Goal: Task Accomplishment & Management: Use online tool/utility

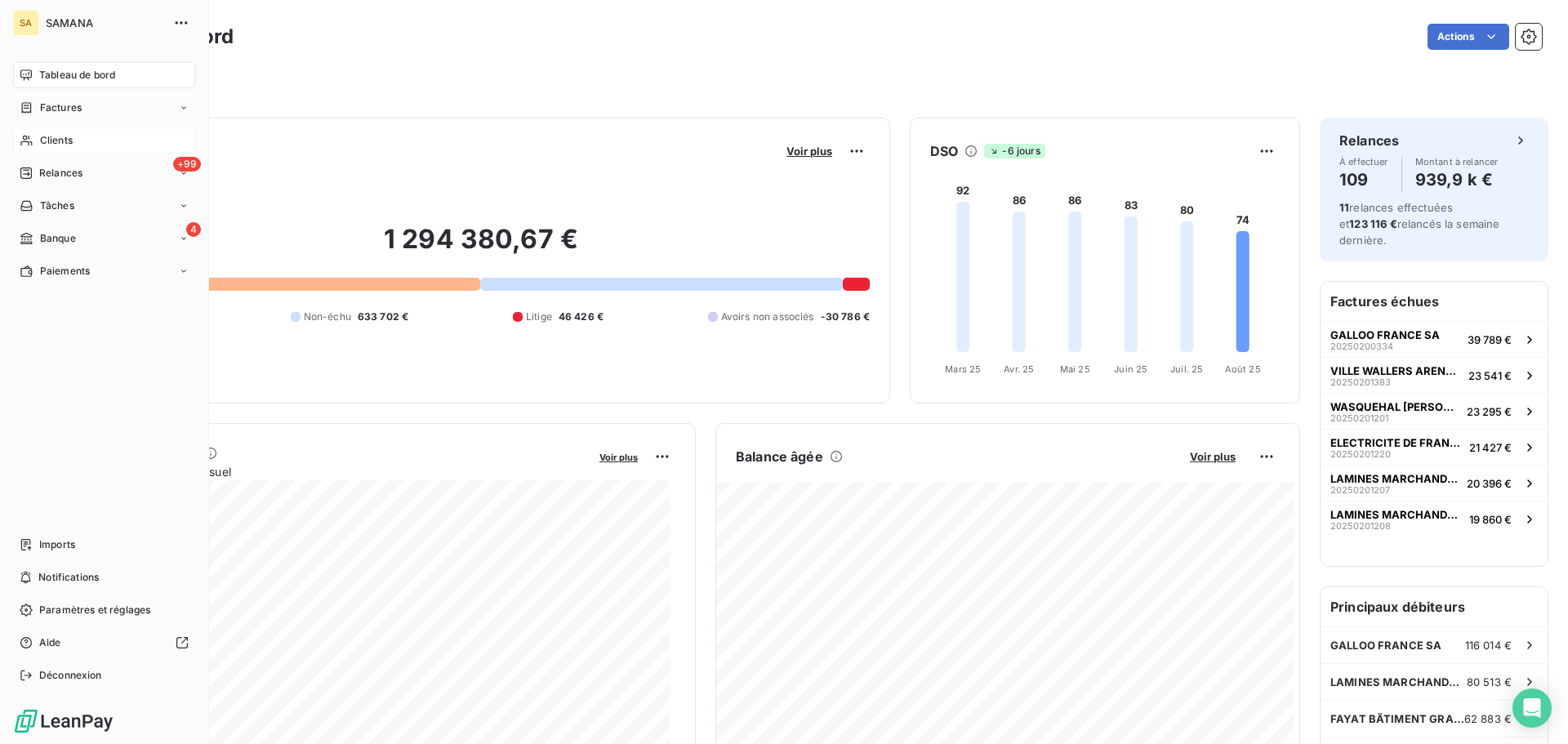
click at [63, 134] on span "Clients" at bounding box center [56, 140] width 32 height 15
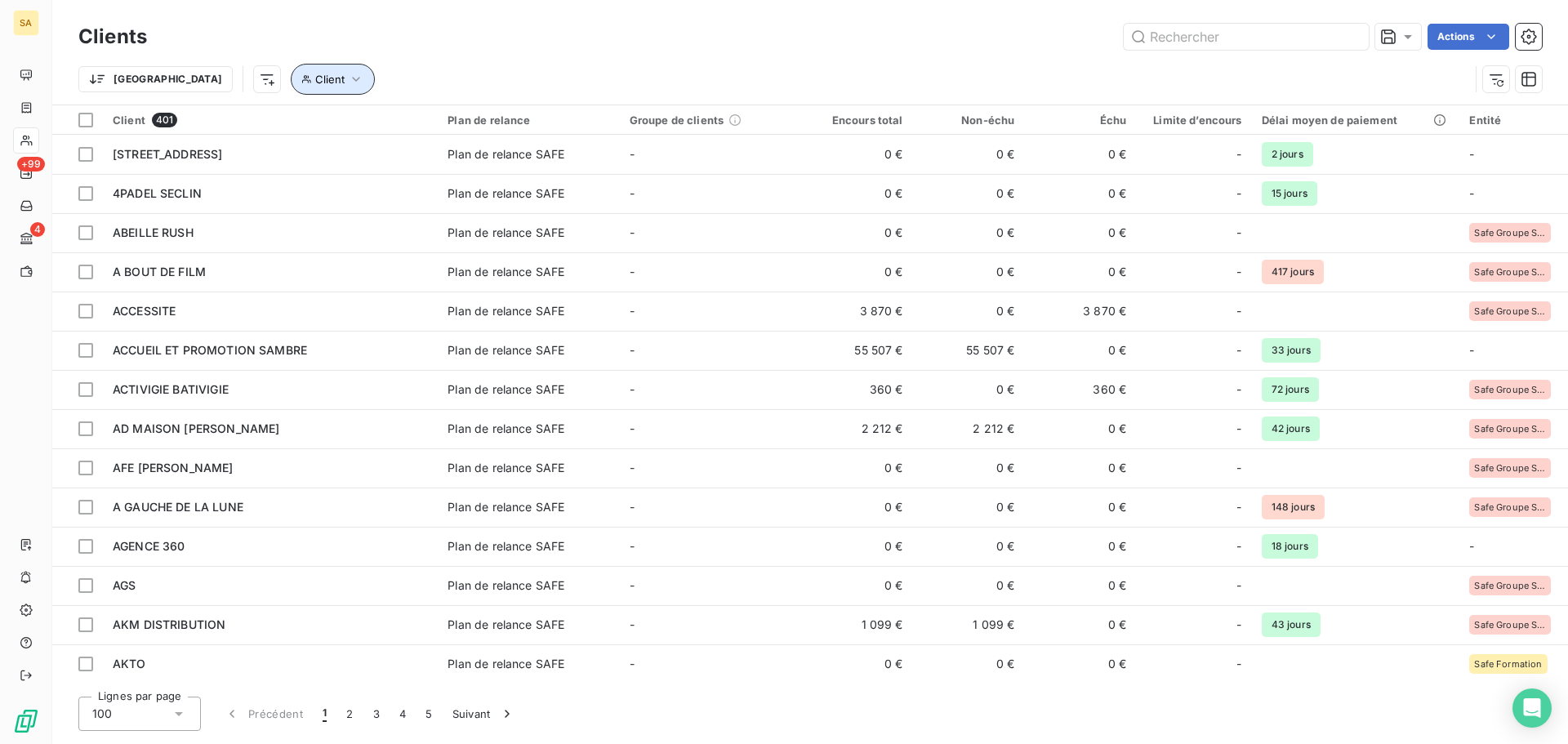
click at [291, 89] on button "Client" at bounding box center [333, 79] width 84 height 31
click at [515, 123] on div at bounding box center [508, 121] width 235 height 34
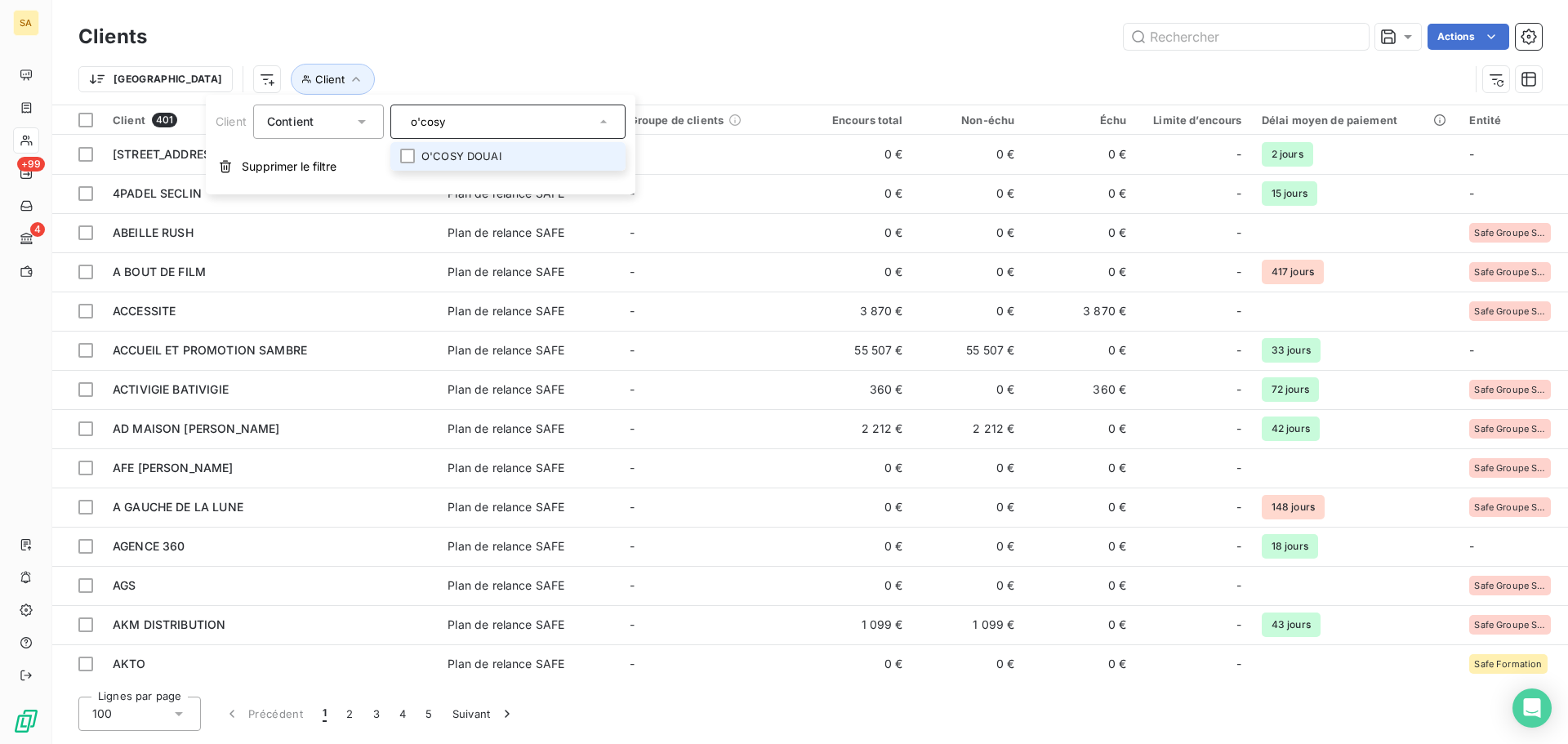
type input "o'cosy"
click at [515, 156] on li "O'COSY DOUAI" at bounding box center [508, 156] width 235 height 28
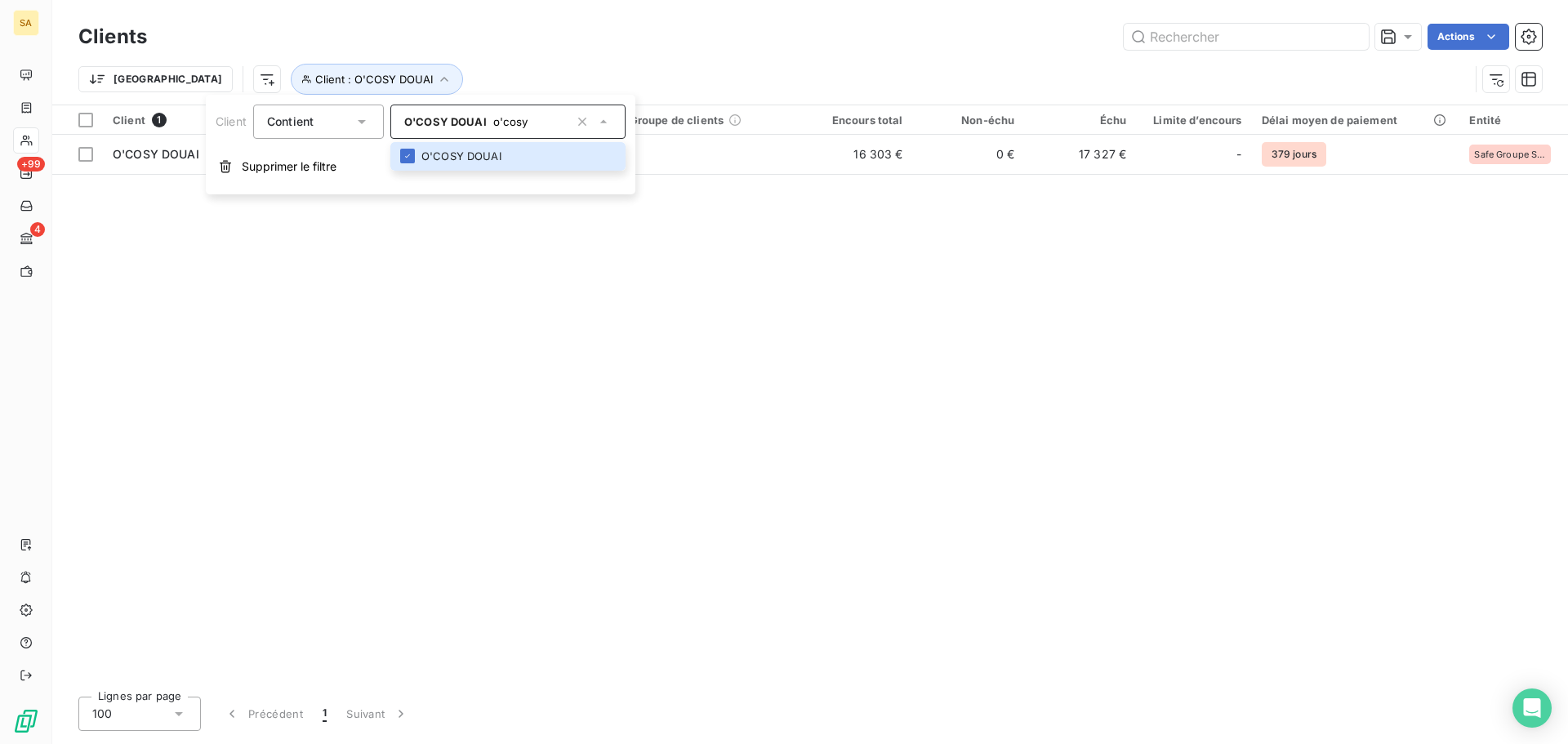
click at [1011, 331] on div "Client 1 Plan de relance Groupe de clients Encours total Non-échu Échu Limite d…" at bounding box center [810, 394] width 1515 height 578
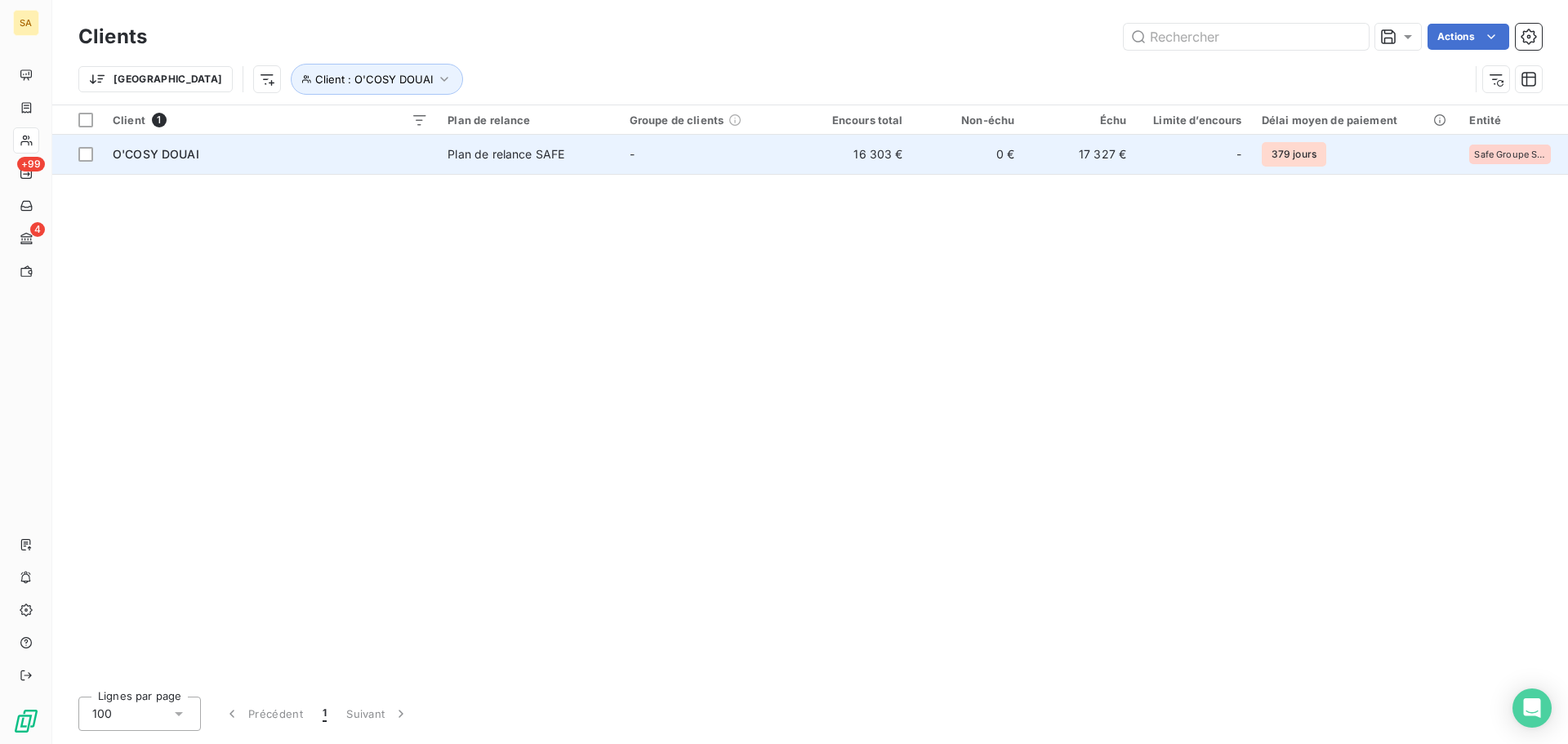
click at [168, 152] on span "O'COSY DOUAI" at bounding box center [155, 154] width 87 height 14
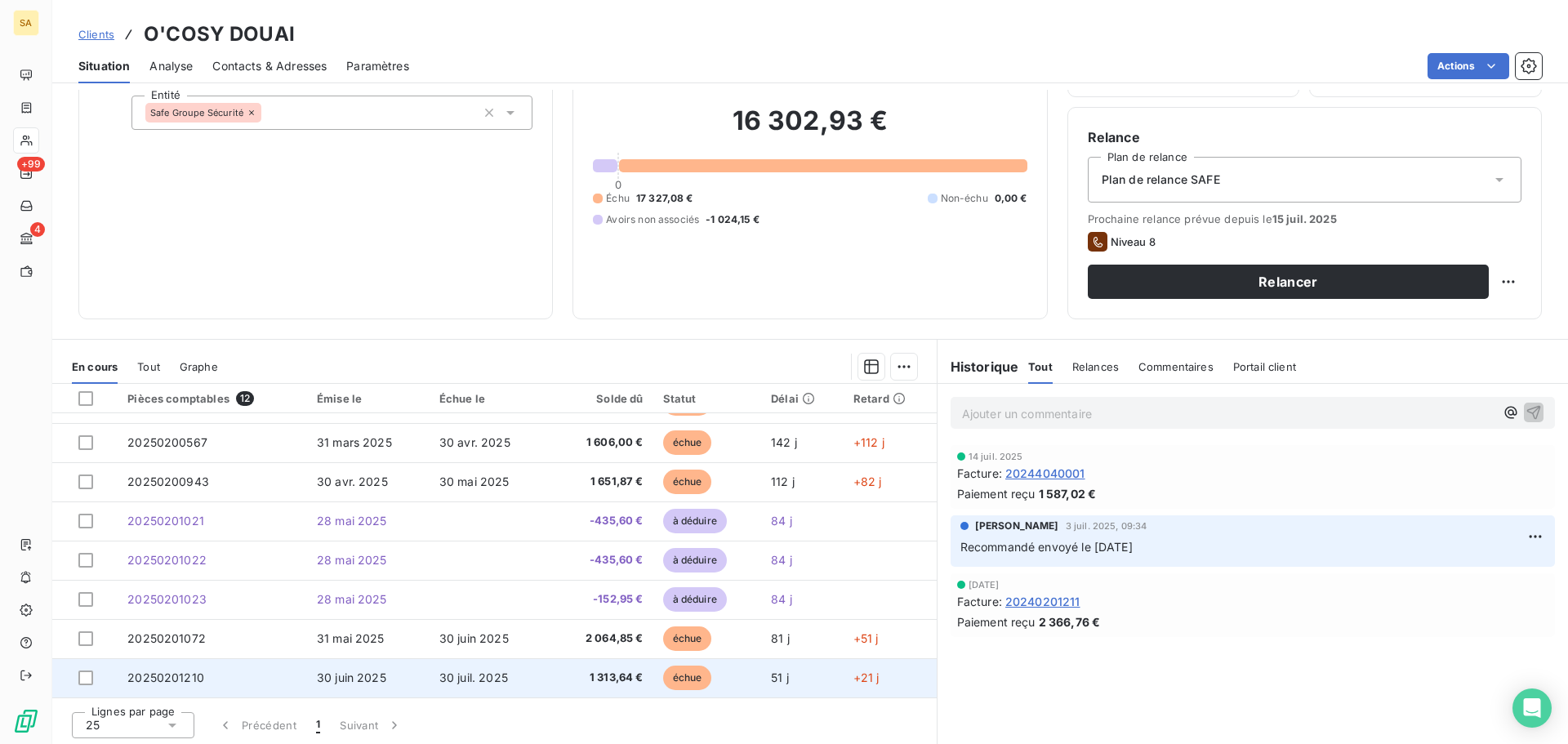
scroll to position [110, 0]
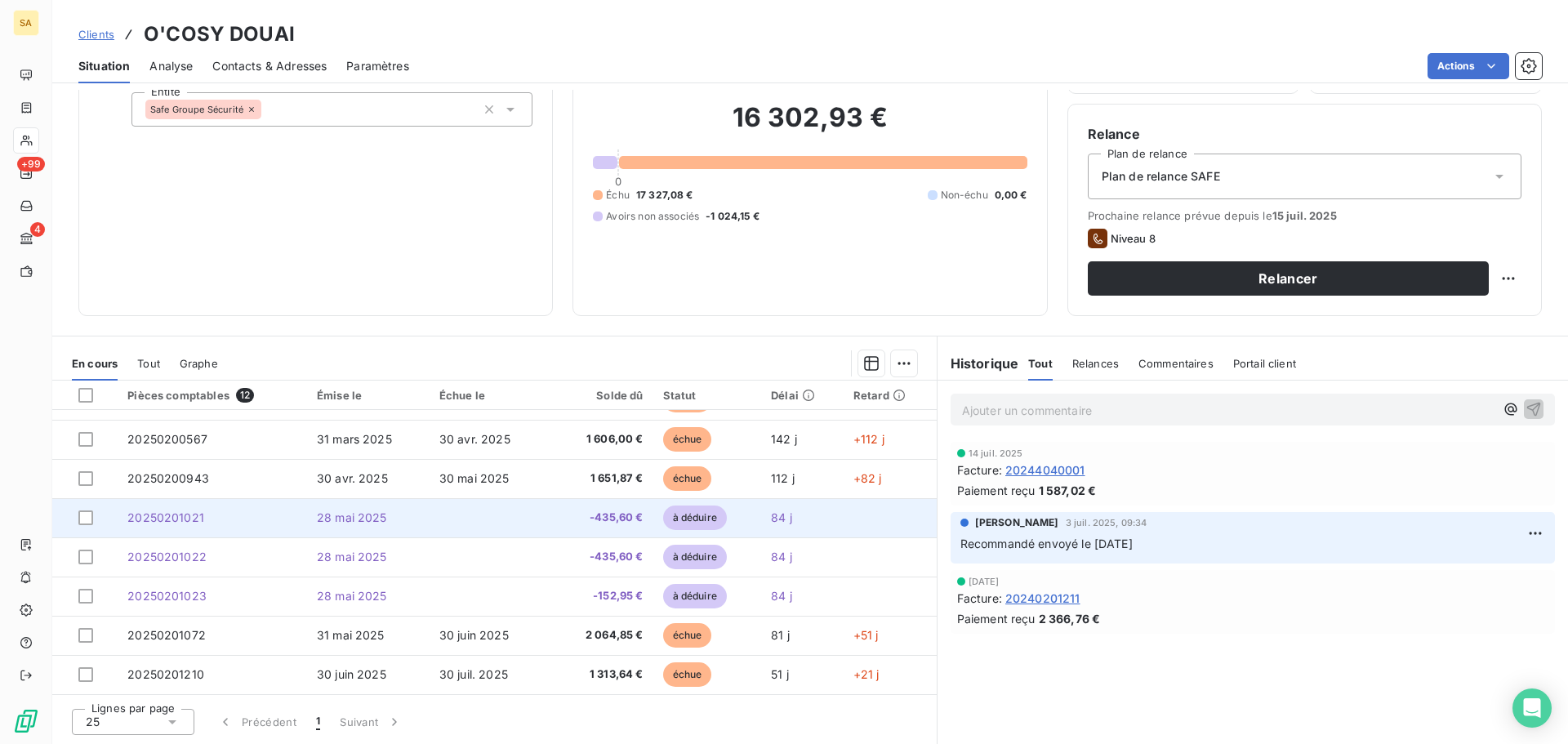
click at [475, 526] on td at bounding box center [491, 517] width 123 height 39
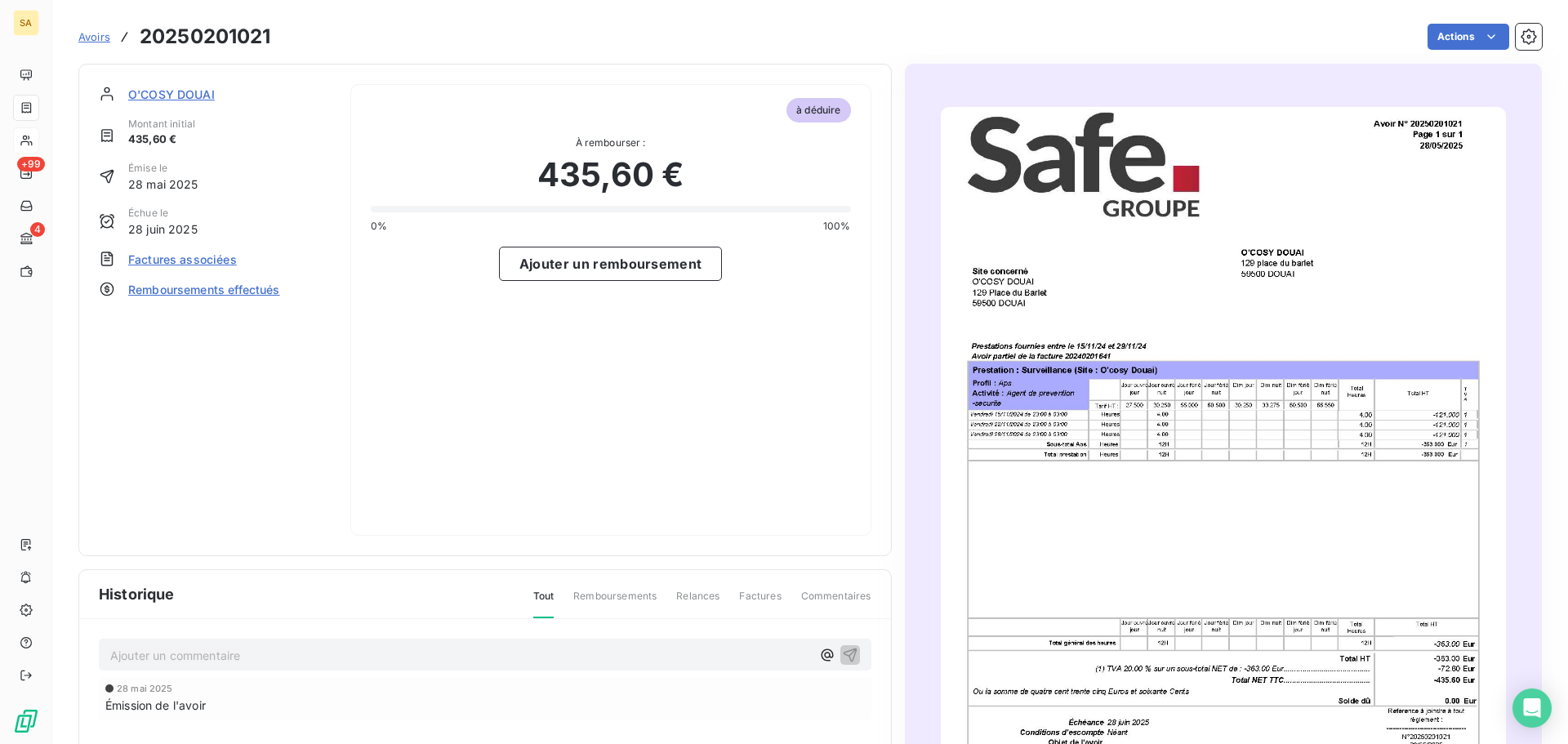
click at [194, 264] on span "Factures associées" at bounding box center [182, 260] width 108 height 18
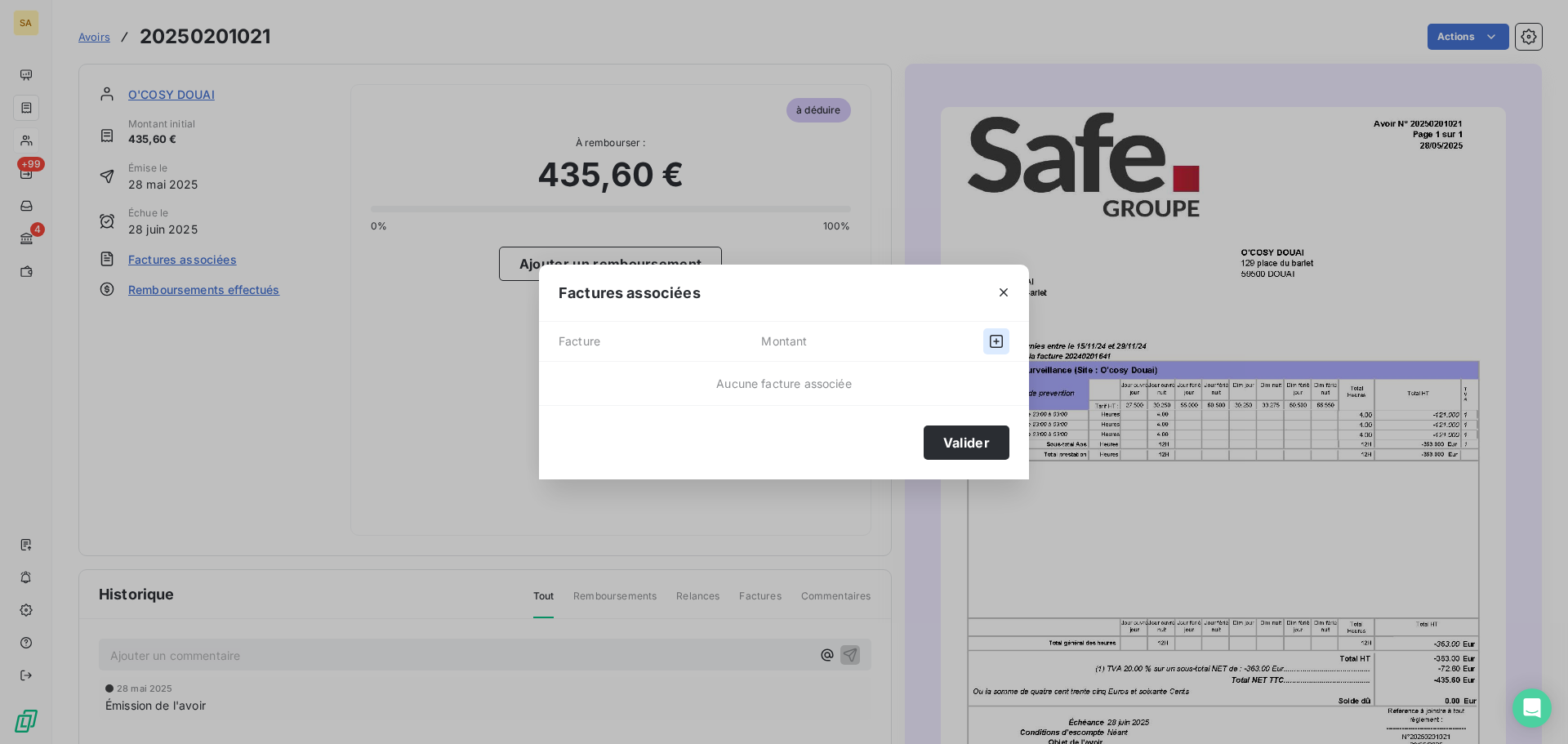
click at [994, 343] on icon "button" at bounding box center [996, 341] width 17 height 17
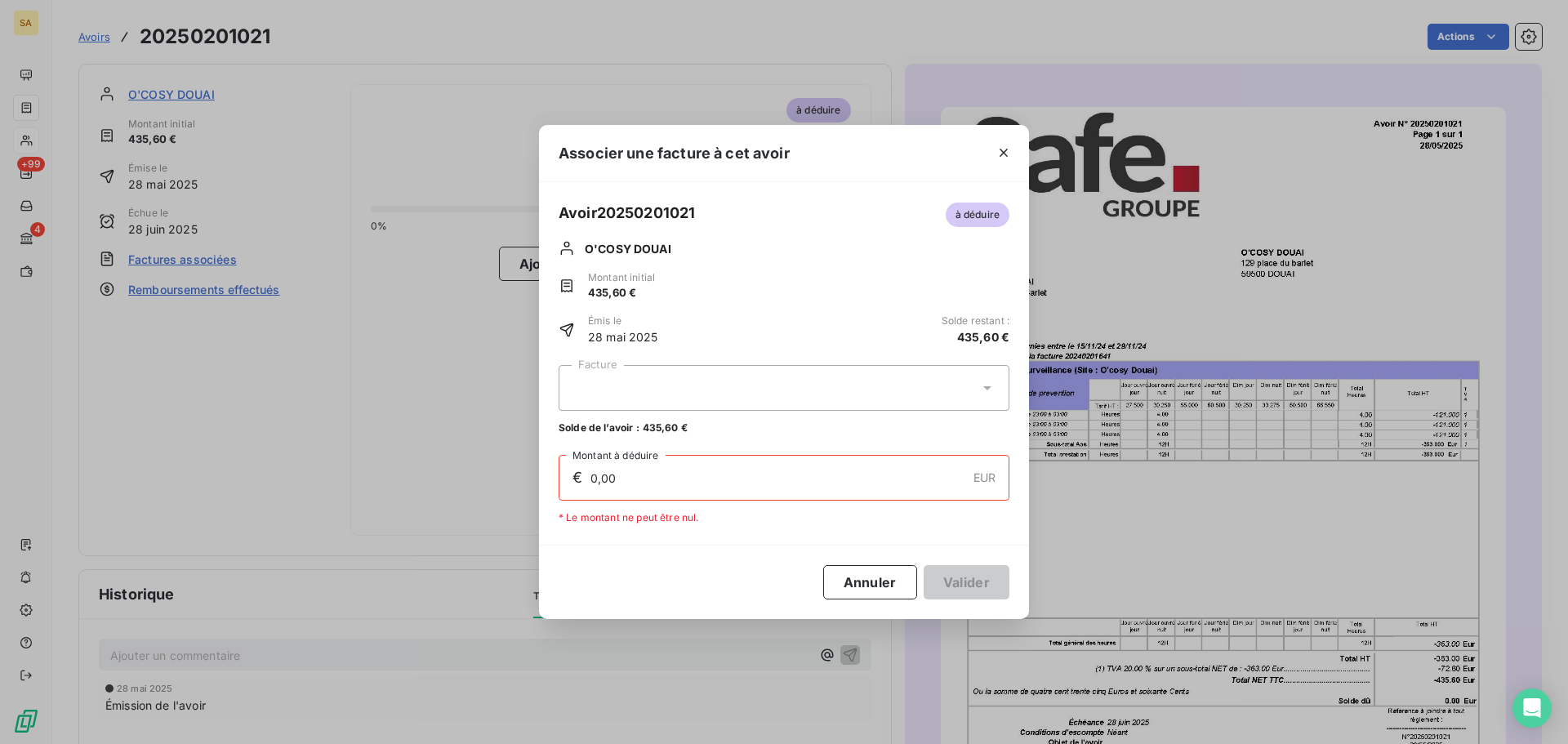
click at [993, 384] on icon at bounding box center [987, 388] width 17 height 17
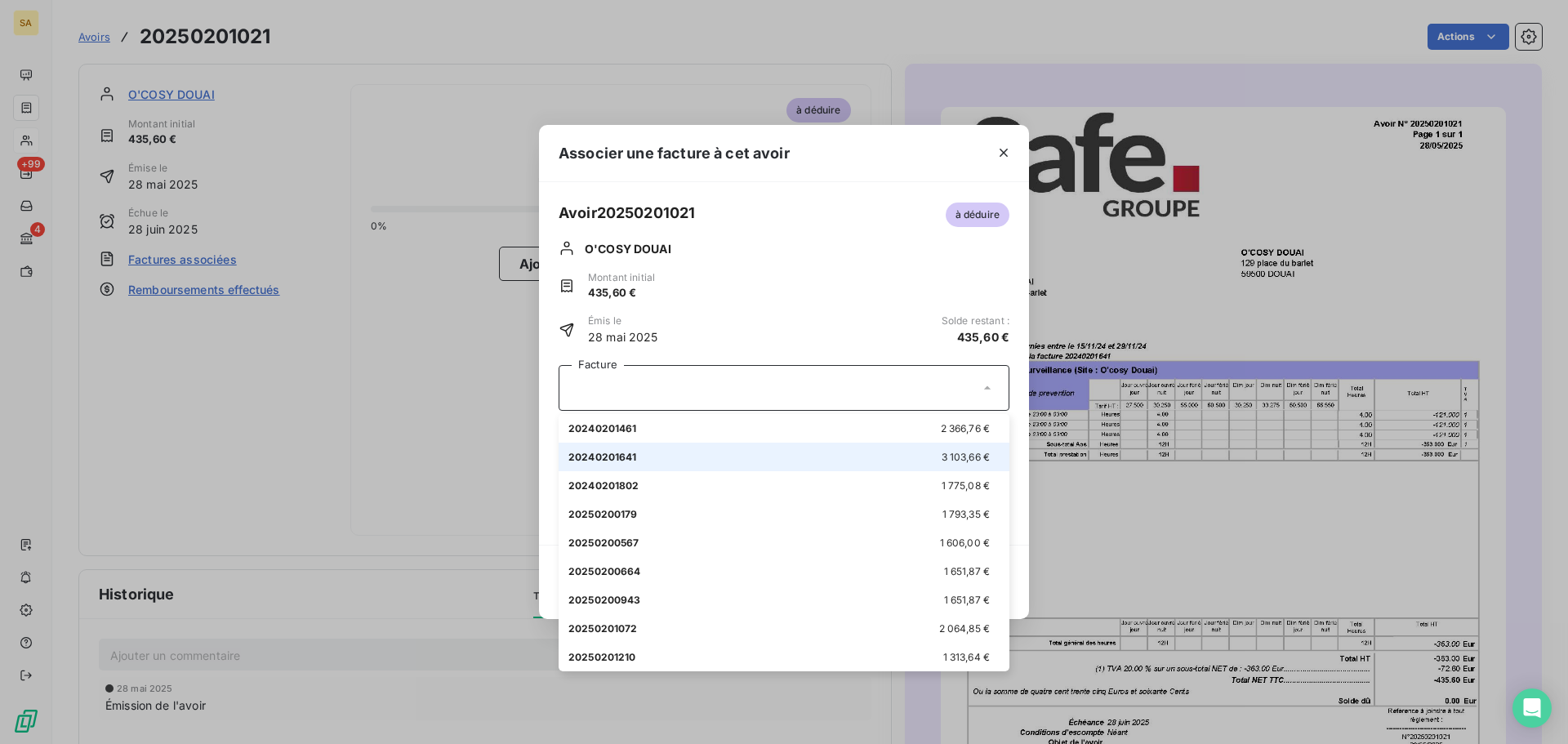
click at [957, 454] on span "3 103,66 €" at bounding box center [966, 457] width 49 height 13
type input "435,60"
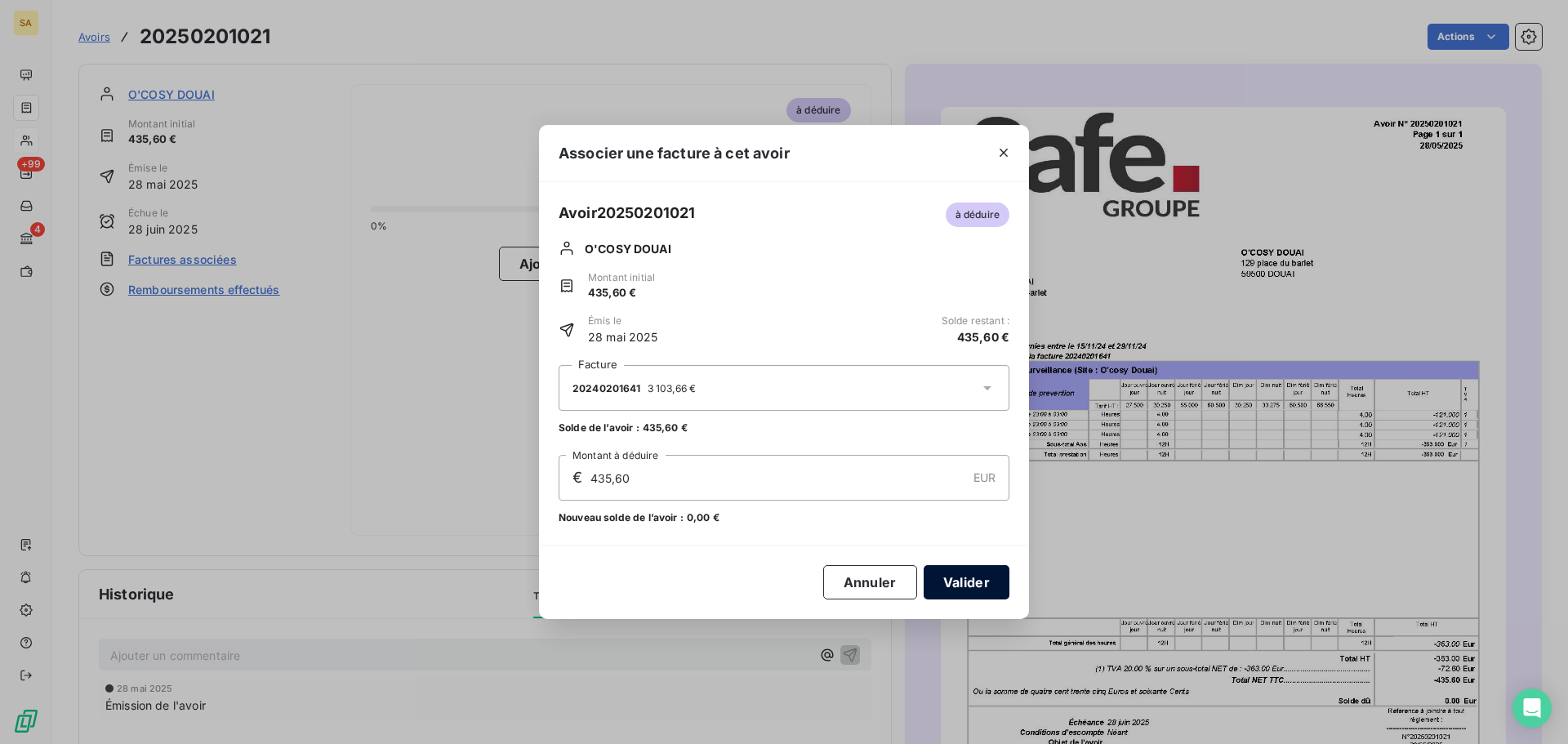
click at [975, 581] on button "Valider" at bounding box center [967, 582] width 86 height 34
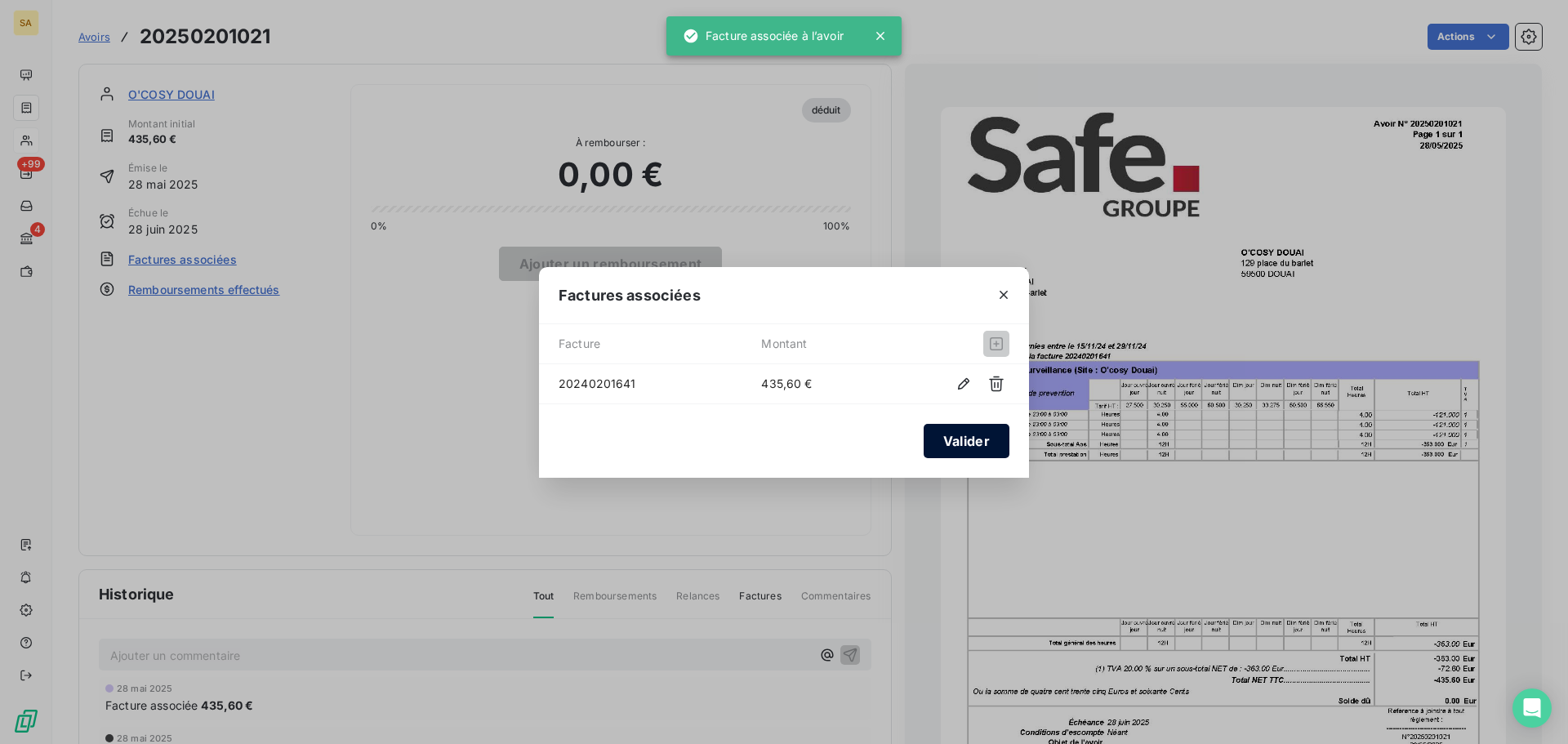
click at [986, 438] on button "Valider" at bounding box center [967, 440] width 86 height 34
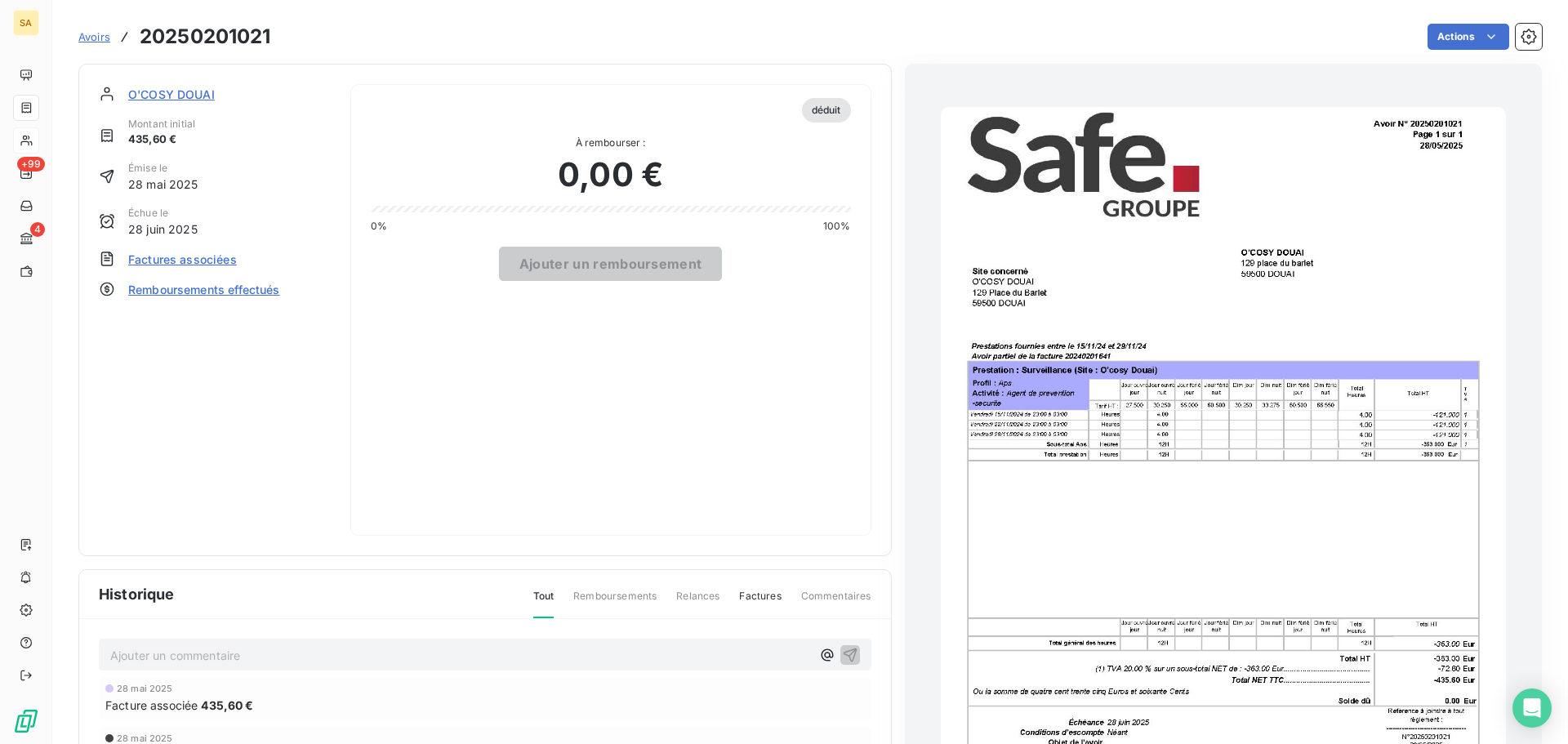
click at [182, 91] on span "O'COSY DOUAI" at bounding box center [171, 95] width 87 height 18
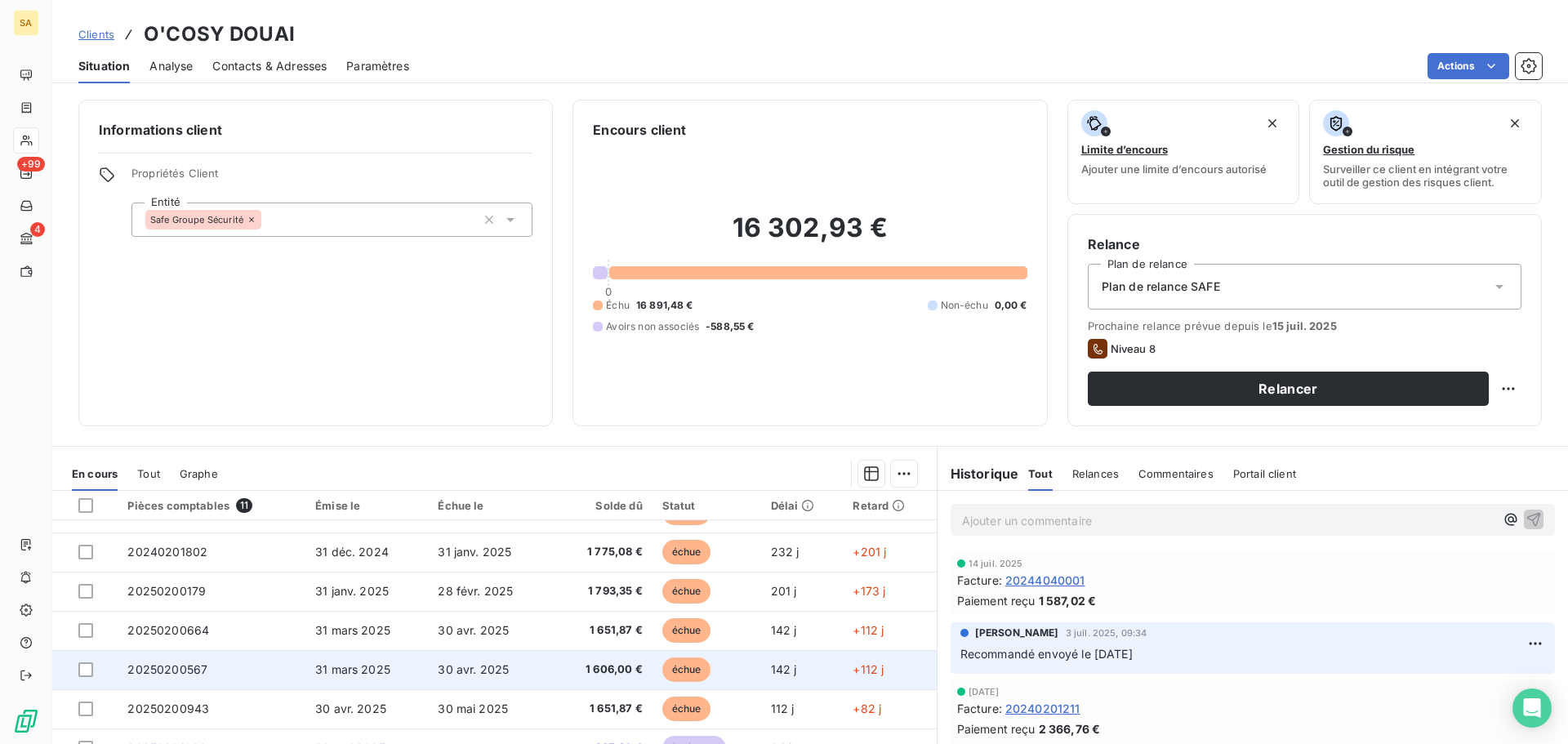
scroll to position [147, 0]
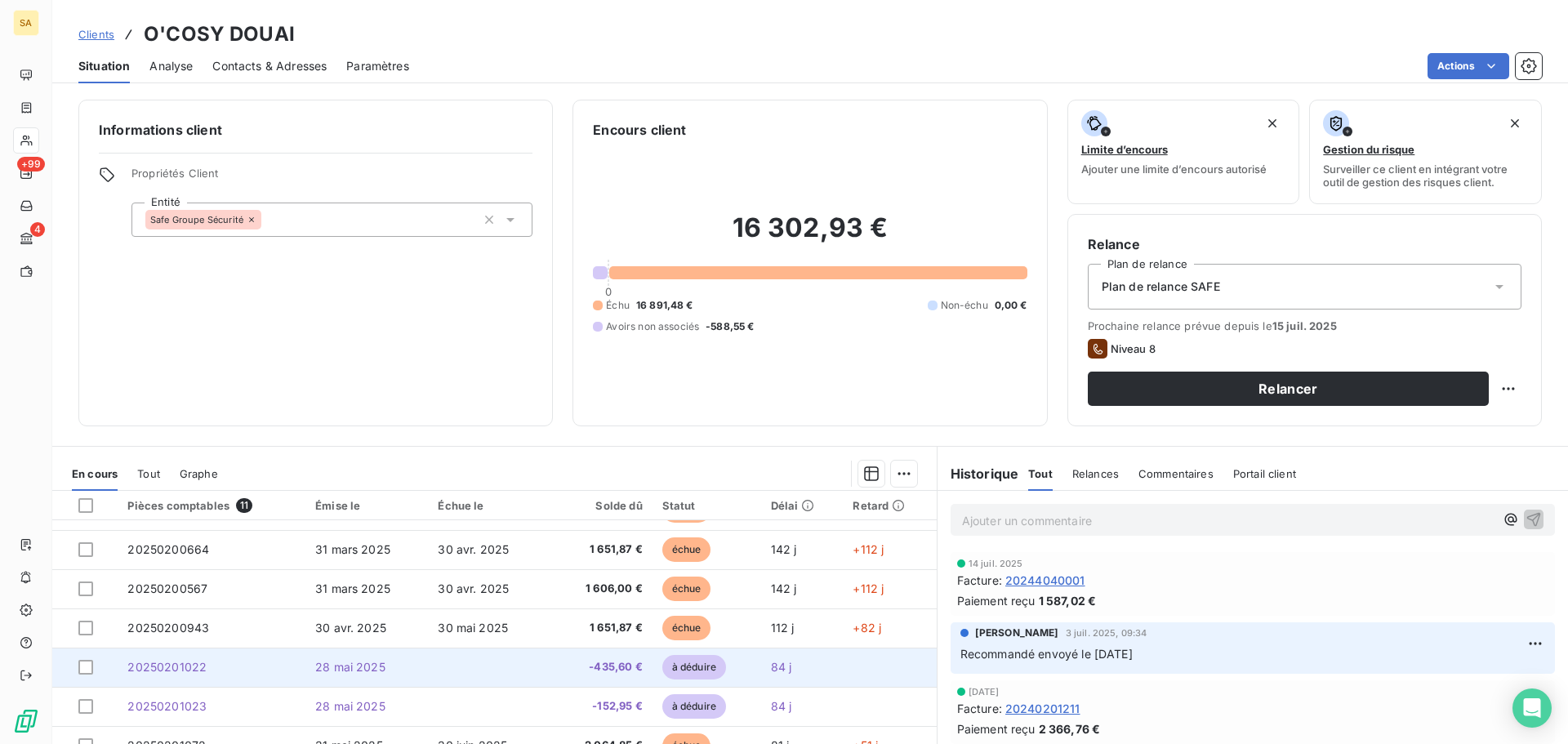
click at [386, 666] on td "28 mai 2025" at bounding box center [366, 667] width 122 height 39
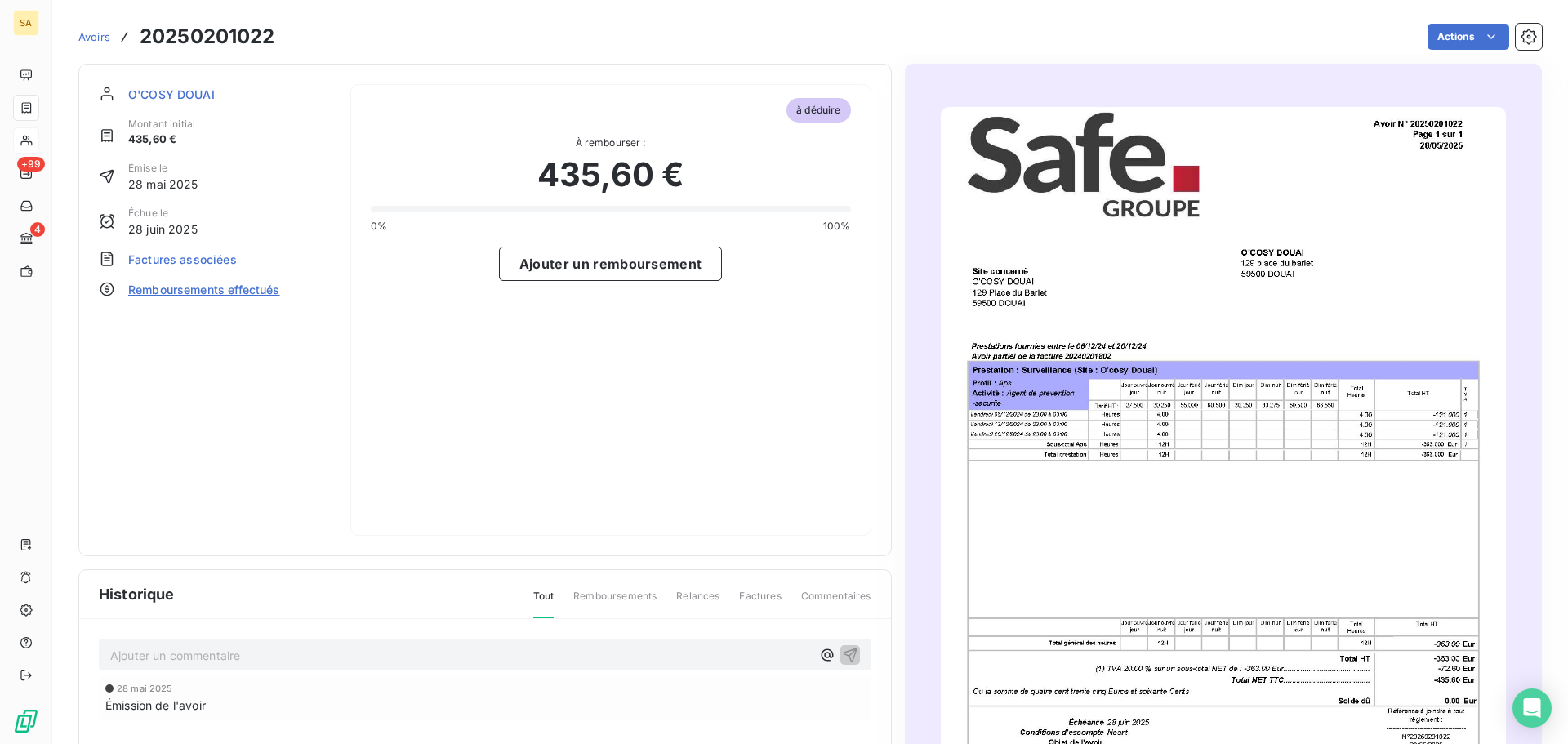
click at [216, 264] on span "Factures associées" at bounding box center [182, 260] width 108 height 18
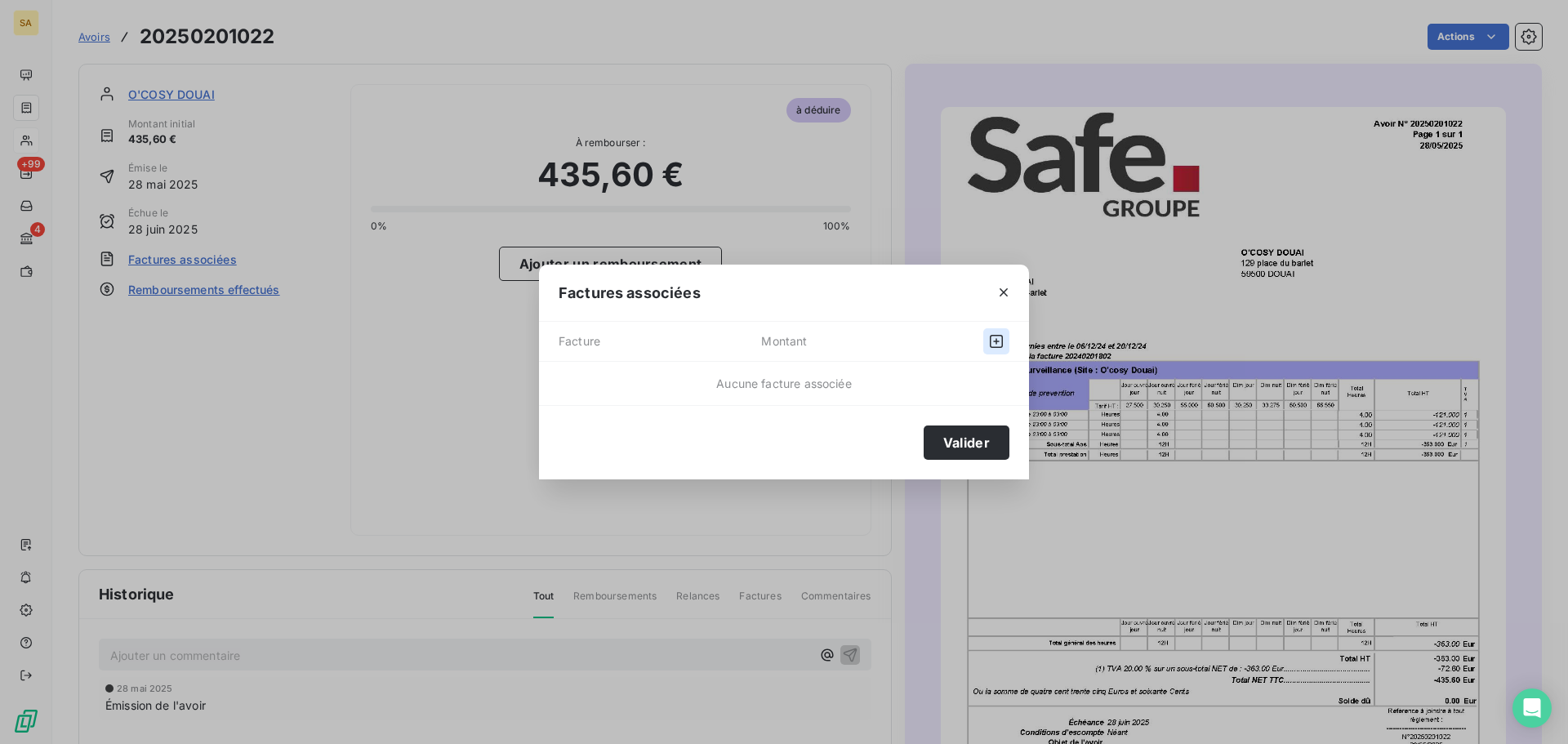
click at [995, 342] on icon "button" at bounding box center [996, 341] width 17 height 17
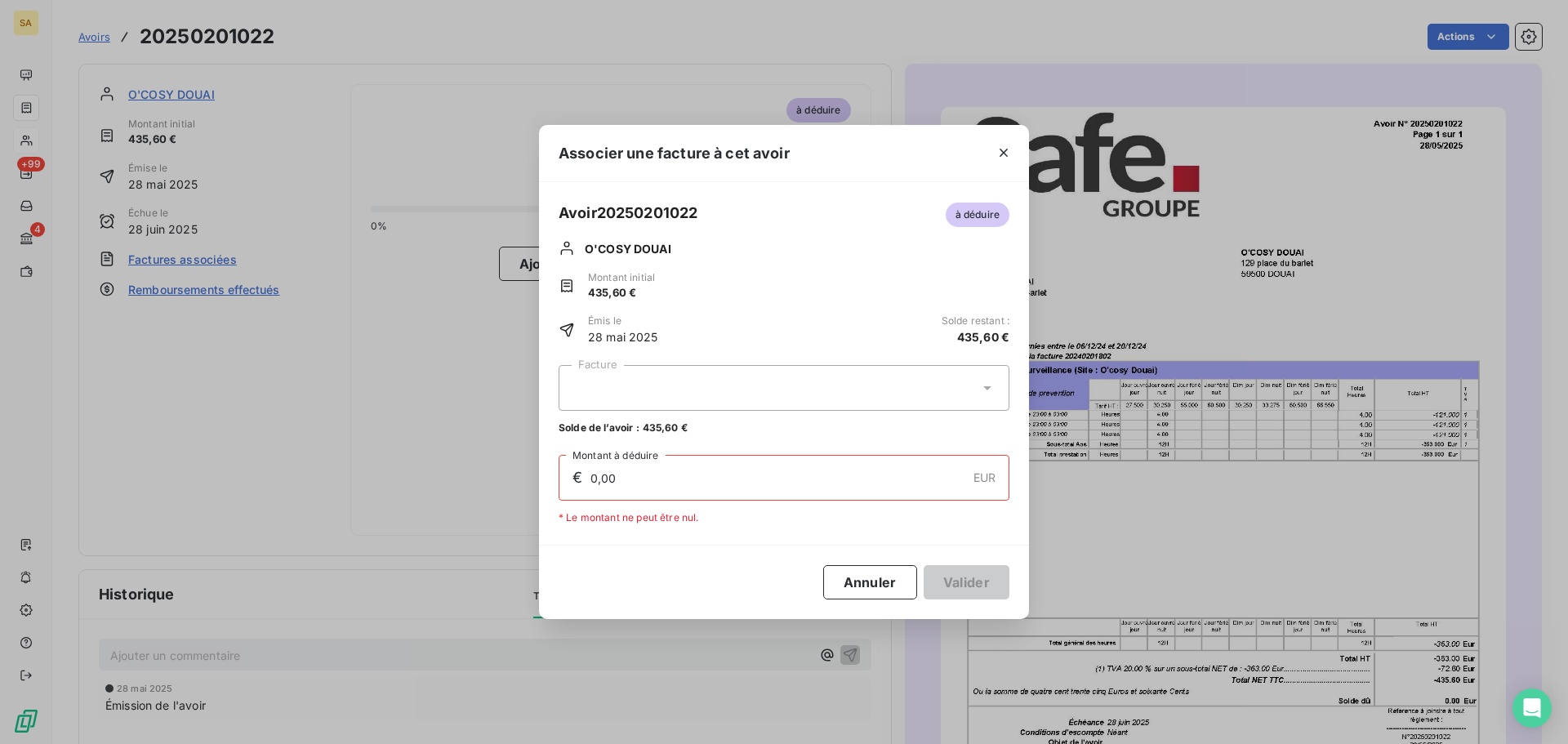
click at [913, 374] on div at bounding box center [784, 388] width 451 height 46
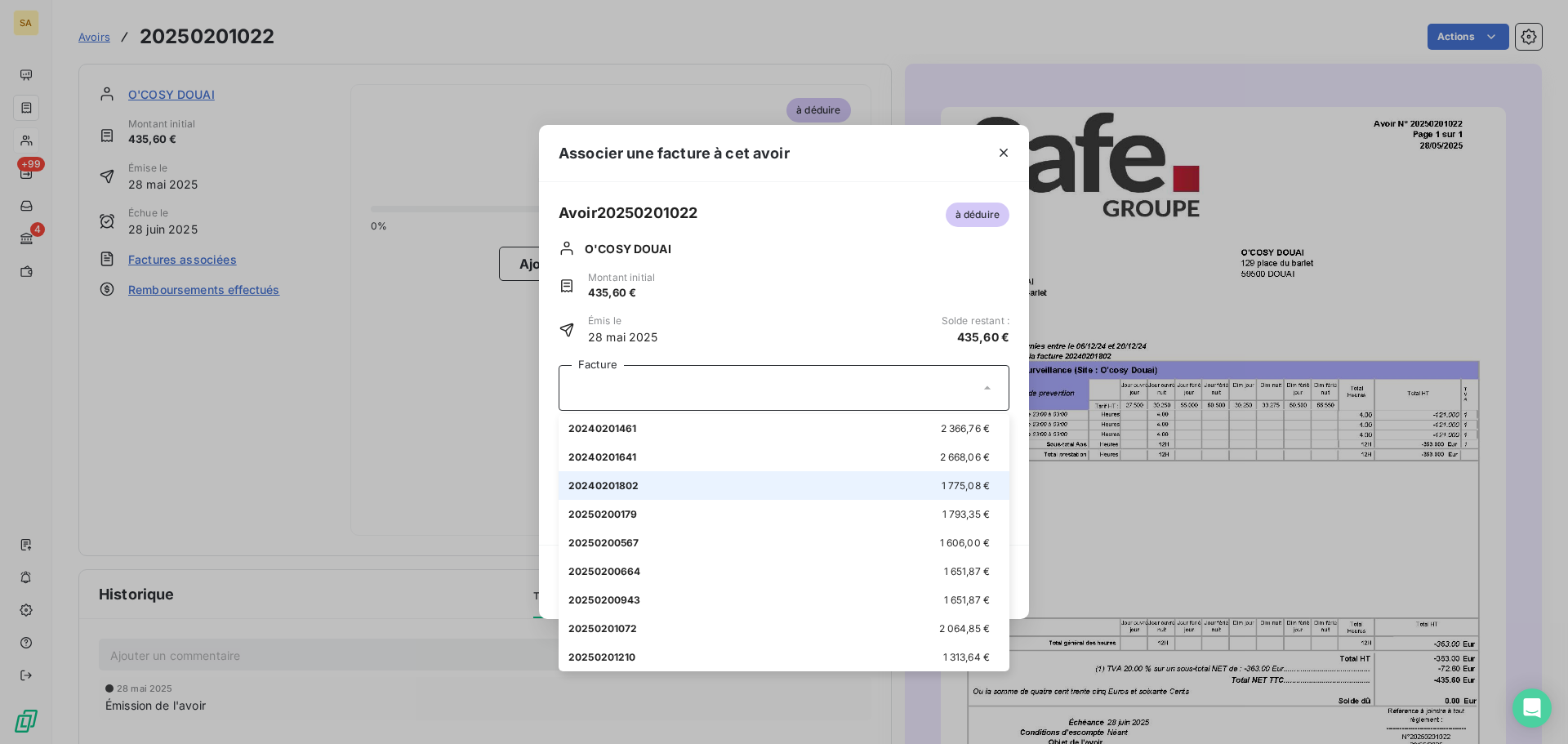
click at [903, 486] on div "20240201802 1 775,08 €" at bounding box center [784, 485] width 432 height 16
type input "435,60"
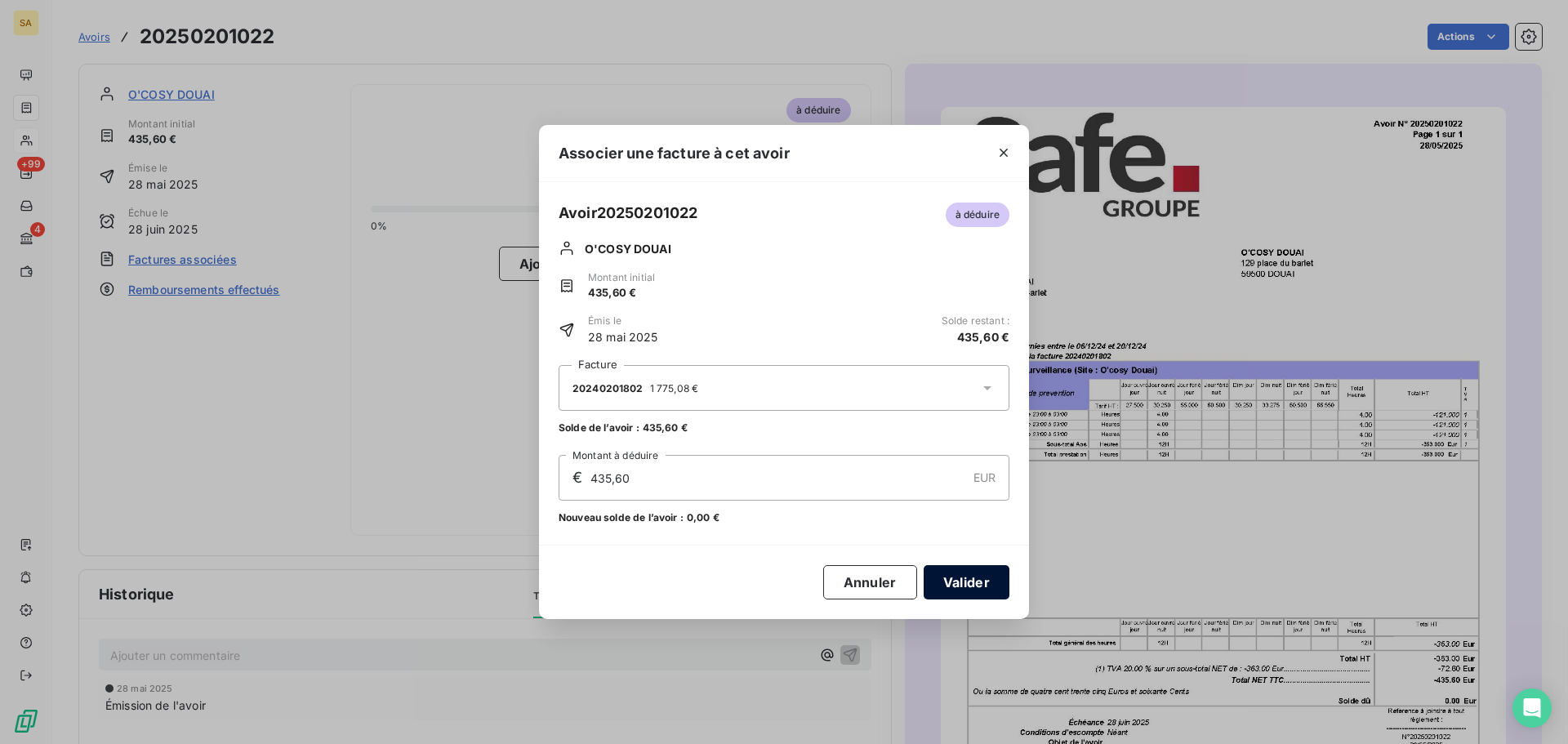
click at [970, 588] on button "Valider" at bounding box center [967, 582] width 86 height 34
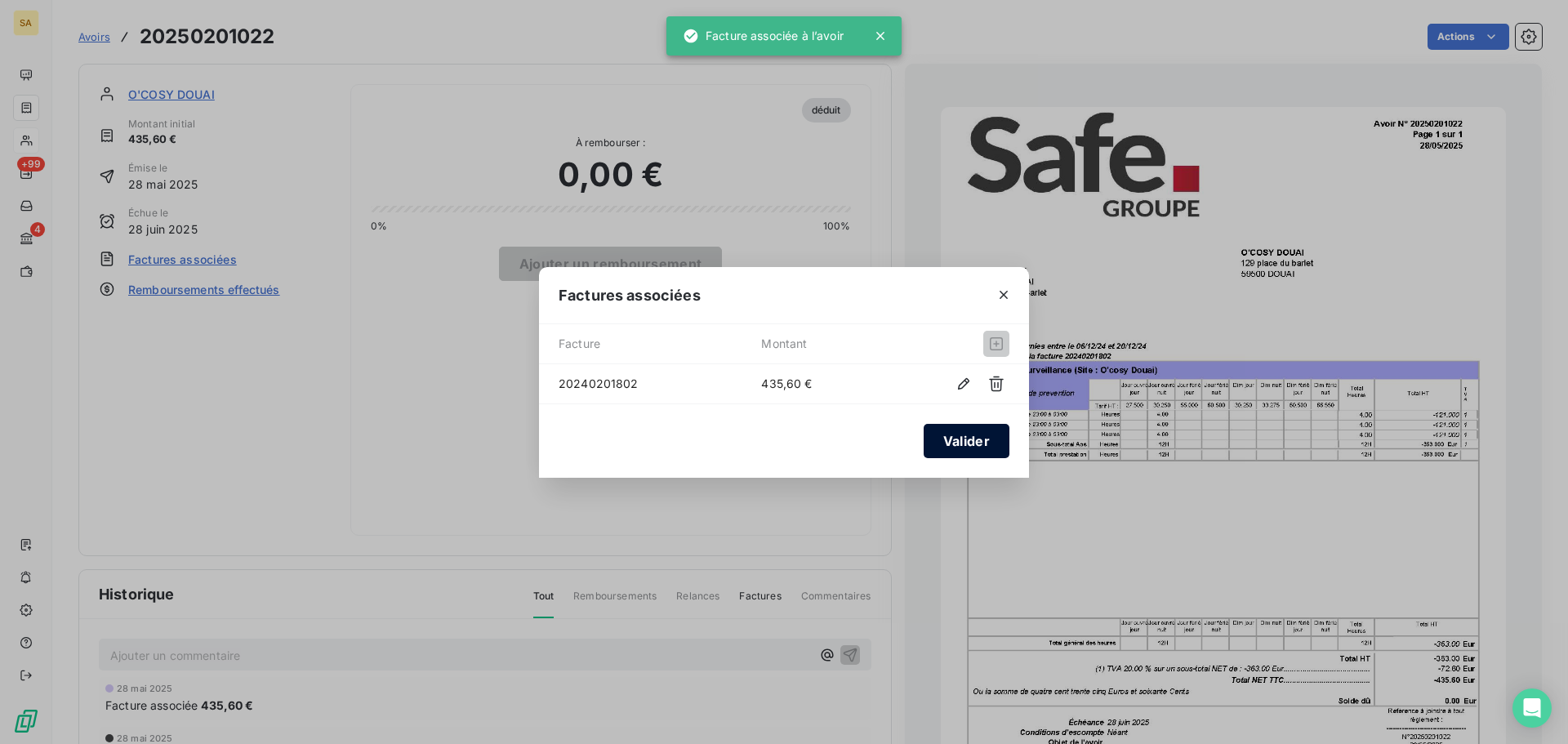
click at [962, 445] on button "Valider" at bounding box center [967, 440] width 86 height 34
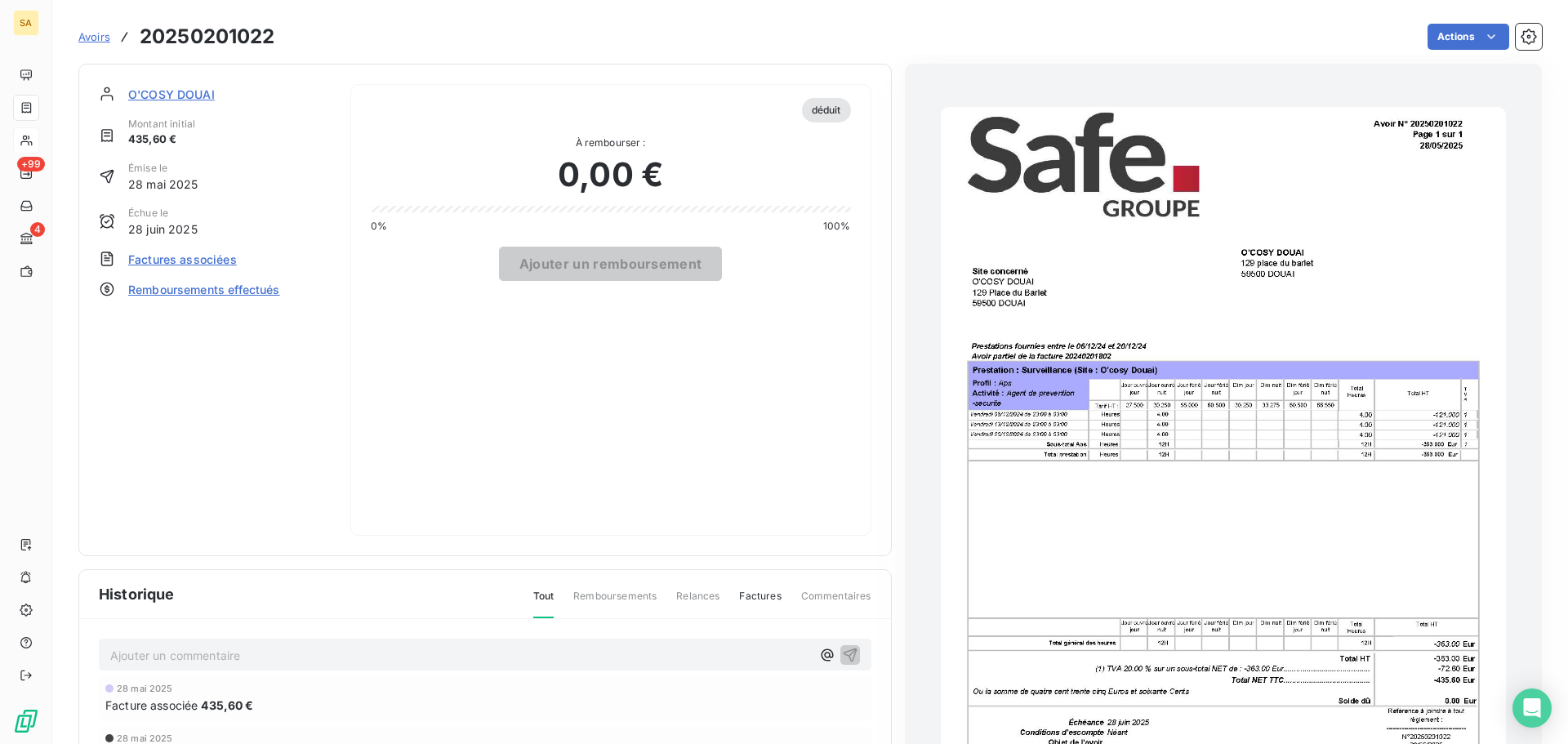
click at [89, 45] on div "Avoirs 20250201022" at bounding box center [177, 37] width 197 height 29
click at [89, 41] on span "Avoirs" at bounding box center [94, 36] width 32 height 13
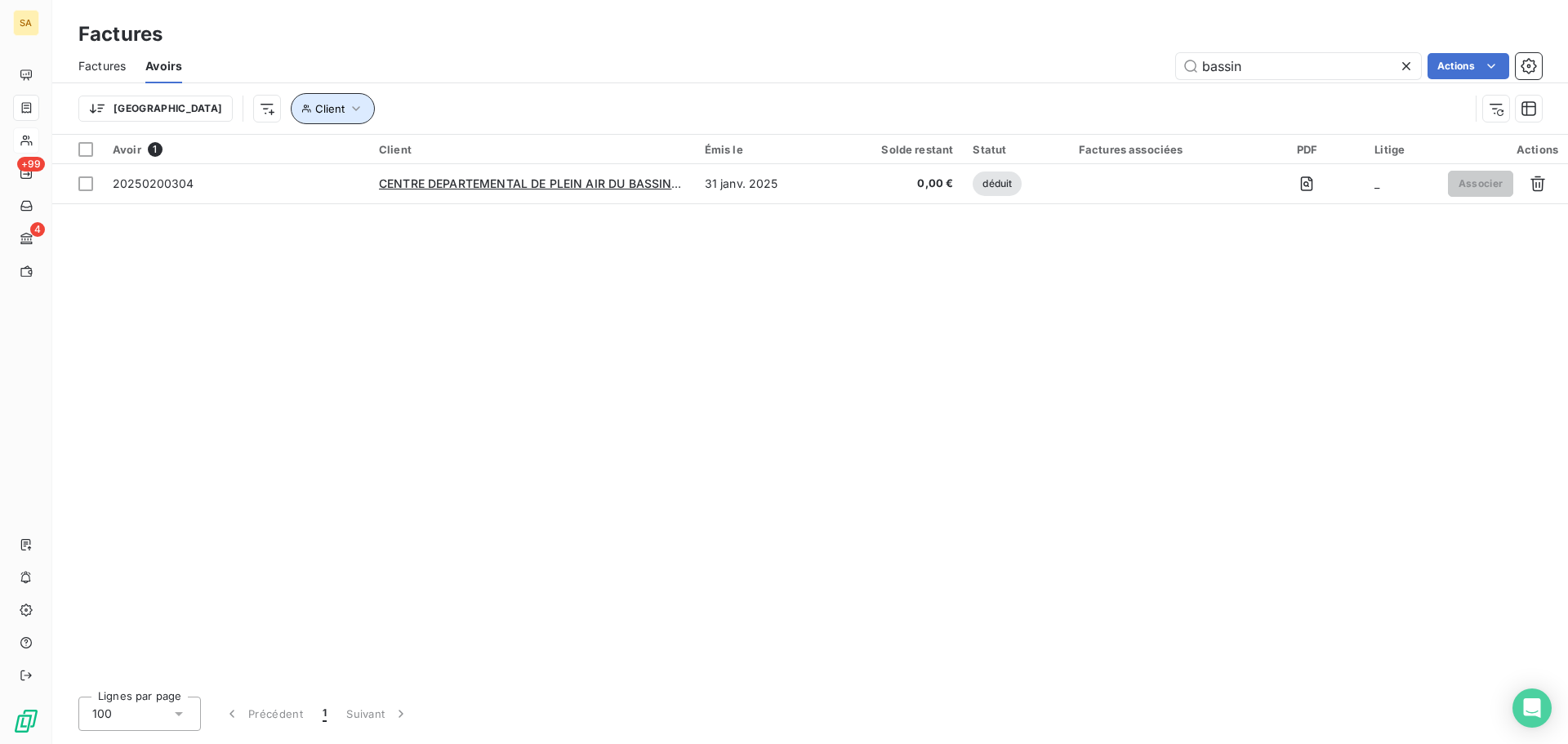
click at [315, 112] on span "Client" at bounding box center [330, 108] width 29 height 13
click at [467, 147] on div at bounding box center [508, 150] width 235 height 34
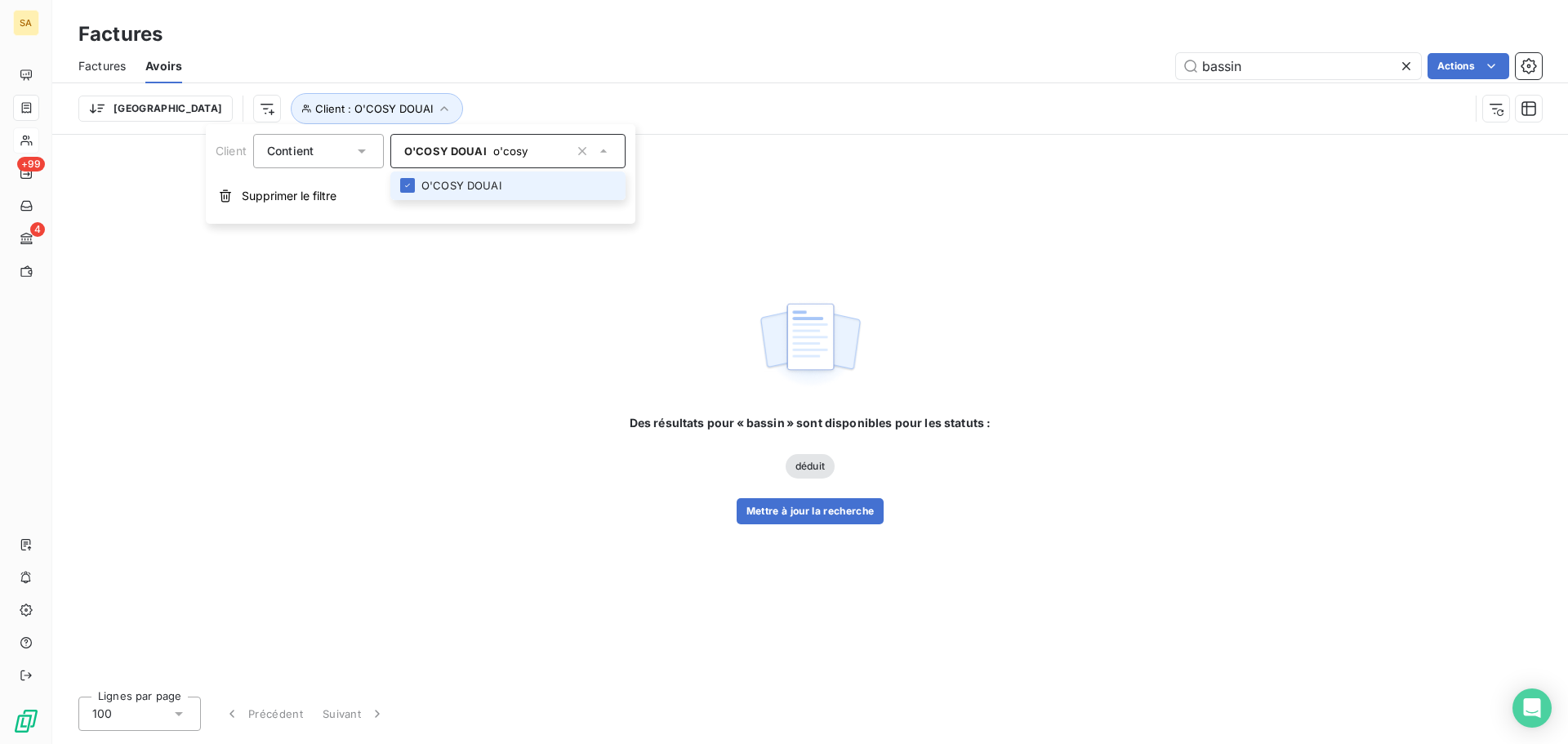
type input "o'cosy"
click at [494, 182] on li "O'COSY DOUAI" at bounding box center [508, 186] width 235 height 28
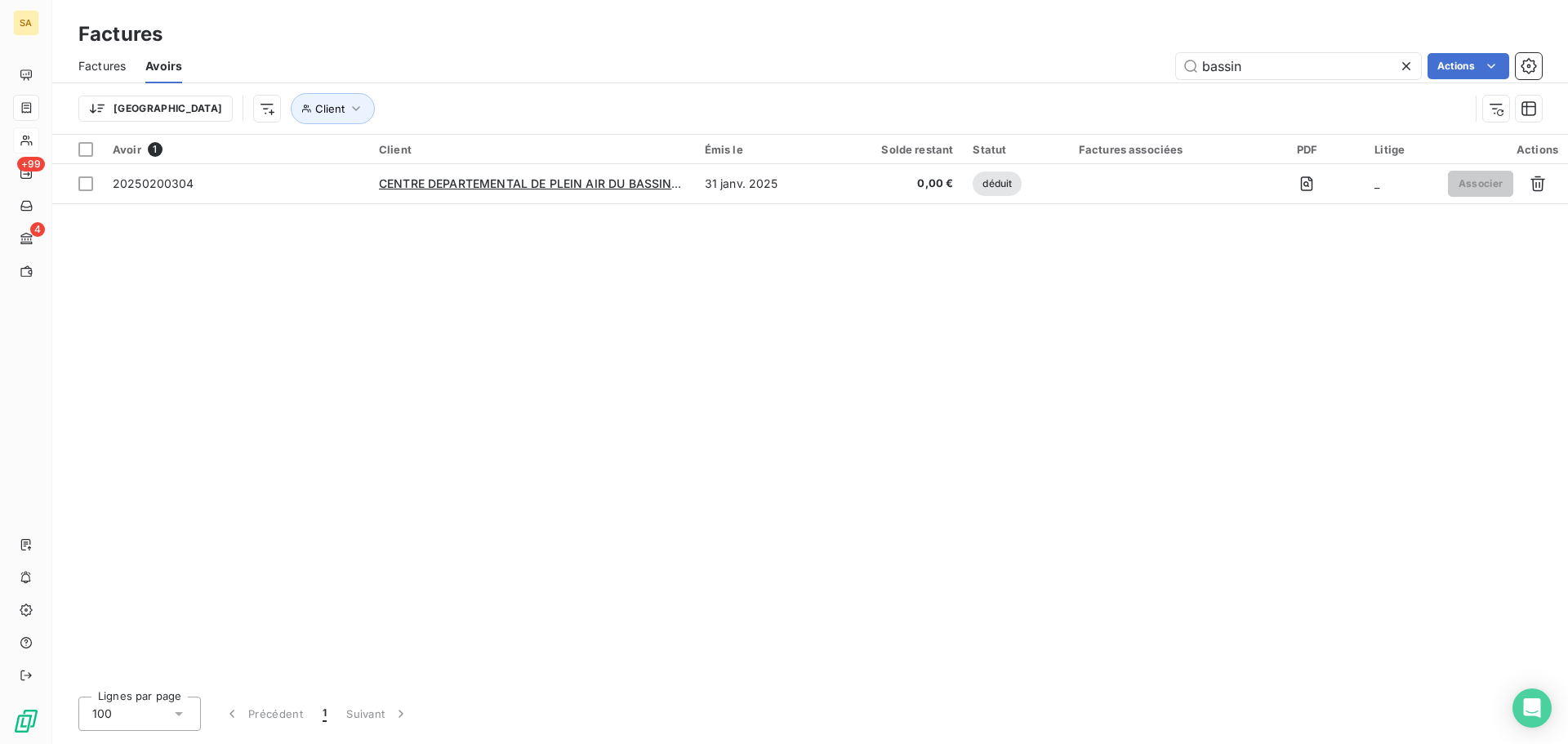
click at [681, 420] on div "Avoir 1 Client Émis le Solde restant Statut Factures associées PDF Litige Actio…" at bounding box center [810, 409] width 1515 height 549
click at [291, 115] on button "Client" at bounding box center [333, 108] width 84 height 31
click at [485, 146] on div at bounding box center [508, 150] width 235 height 34
type input "o'cosy"
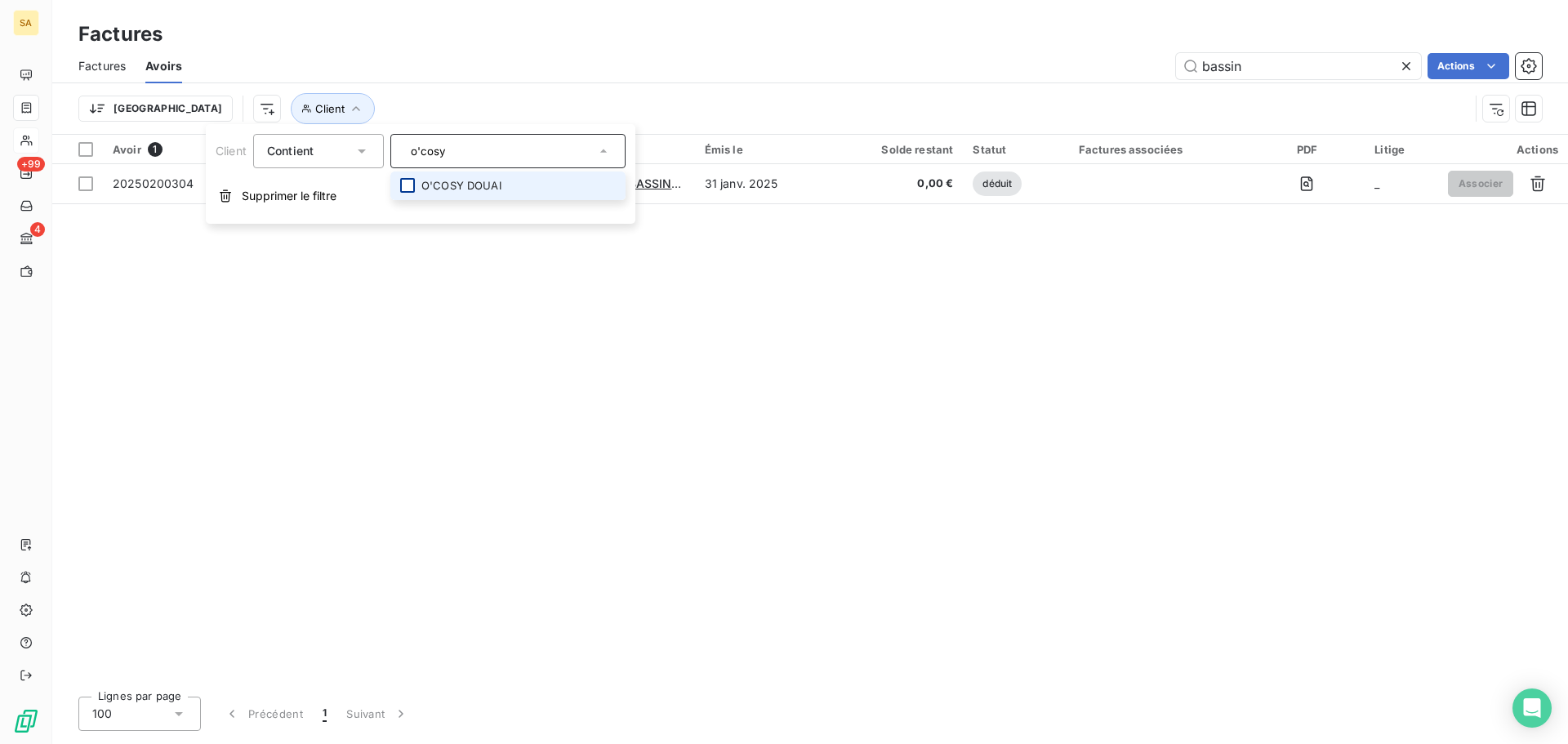
click at [411, 186] on div at bounding box center [407, 185] width 15 height 15
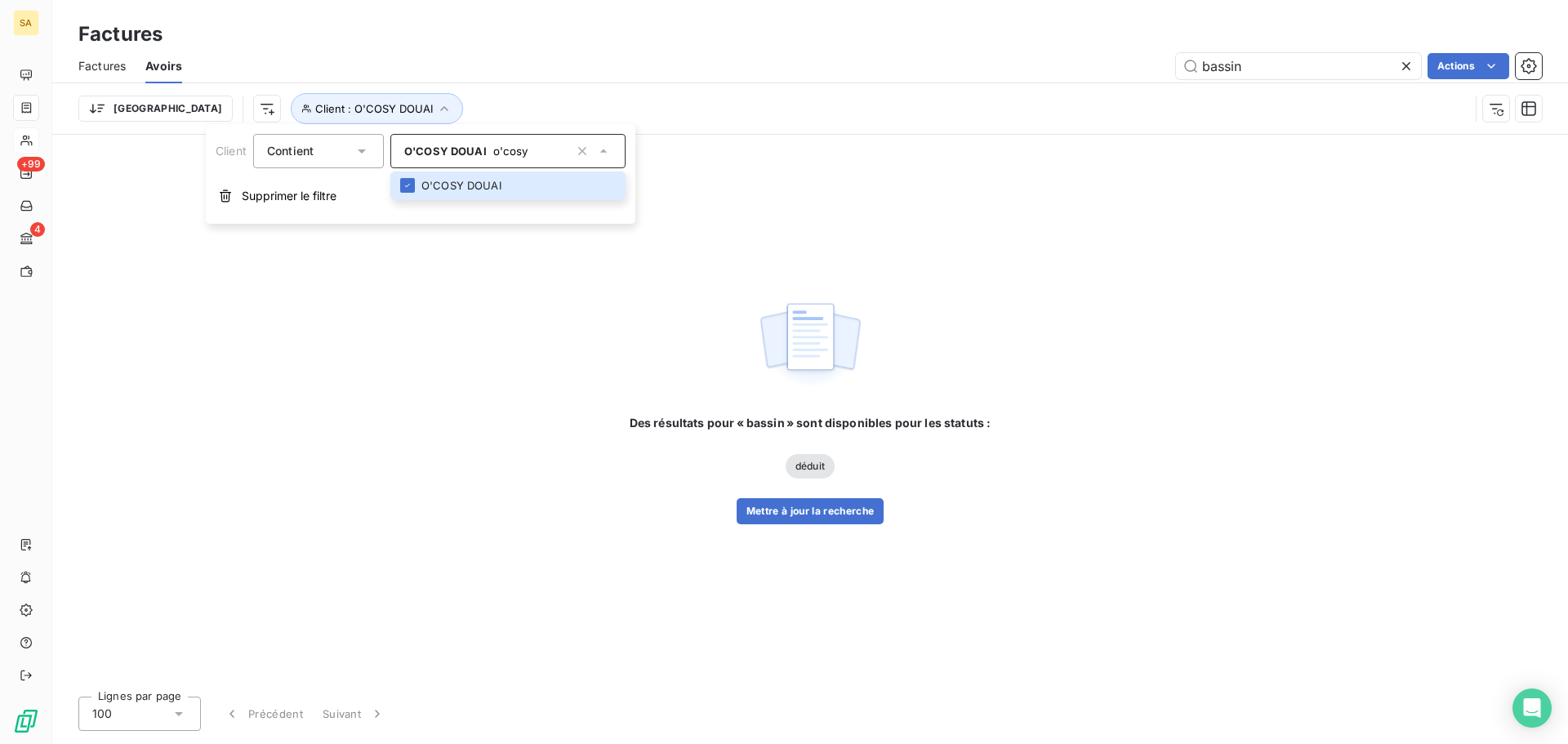
click at [1404, 61] on icon at bounding box center [1406, 65] width 17 height 17
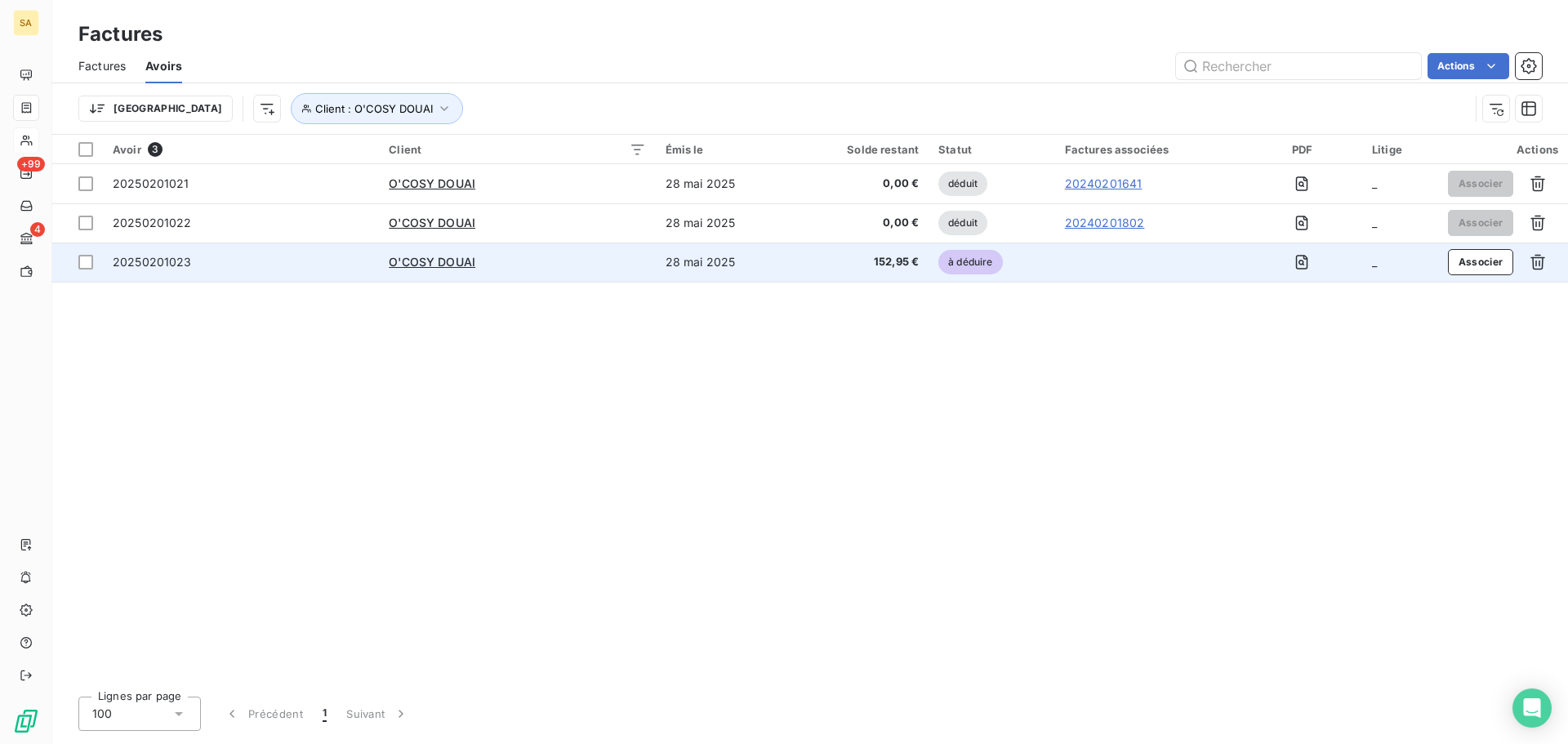
click at [129, 256] on span "20250201023" at bounding box center [151, 262] width 79 height 14
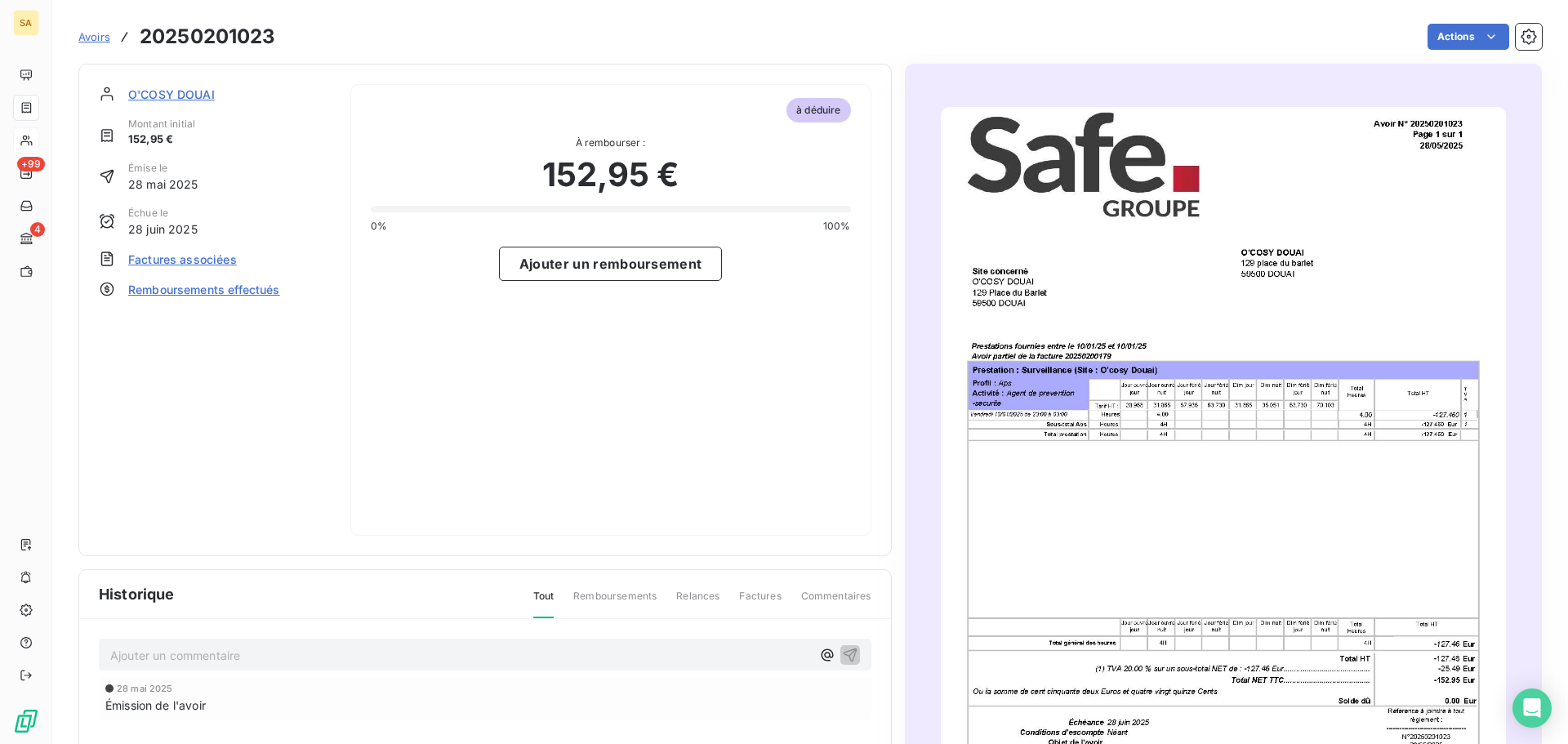
click at [217, 261] on span "Factures associées" at bounding box center [182, 260] width 108 height 18
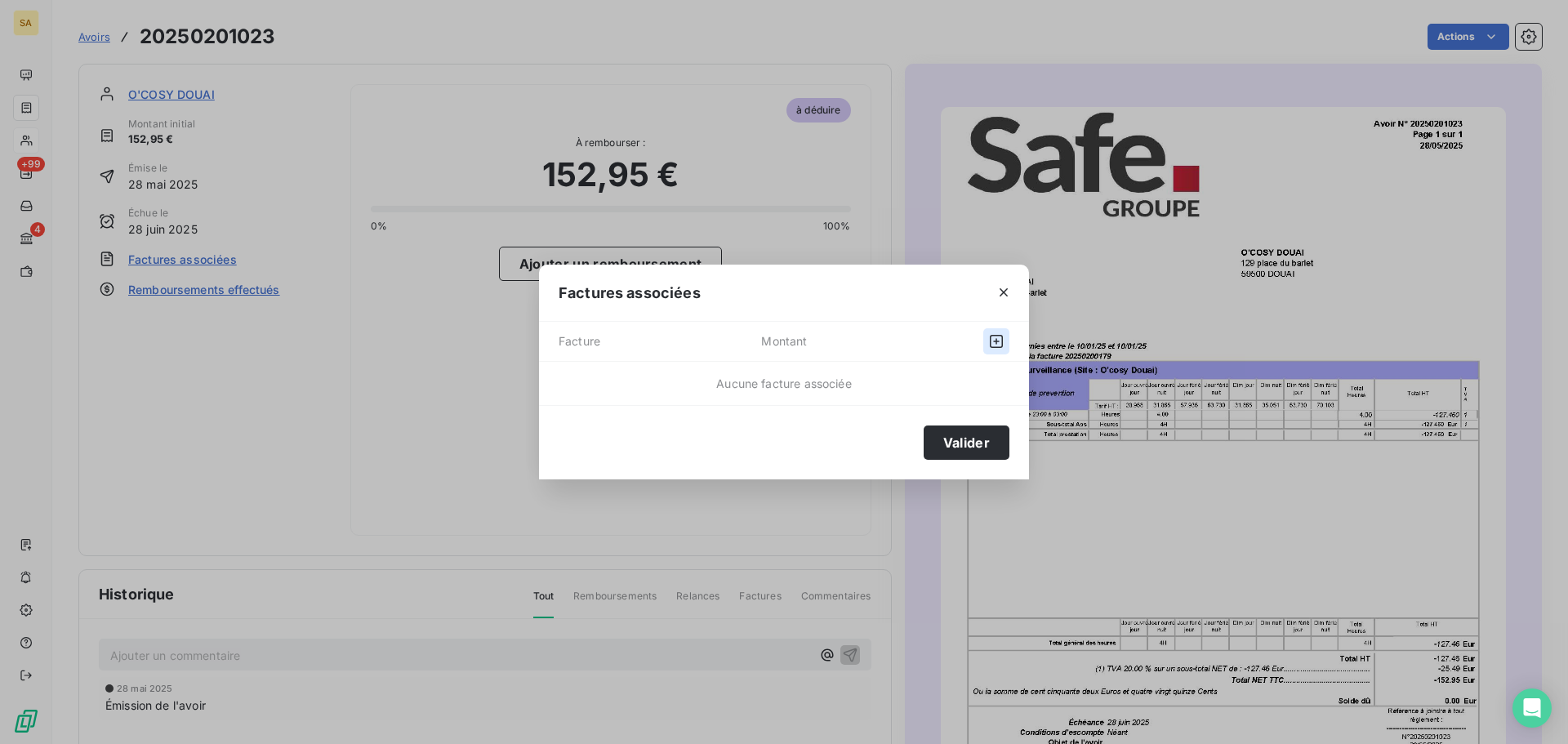
click at [1000, 341] on button "button" at bounding box center [996, 341] width 26 height 26
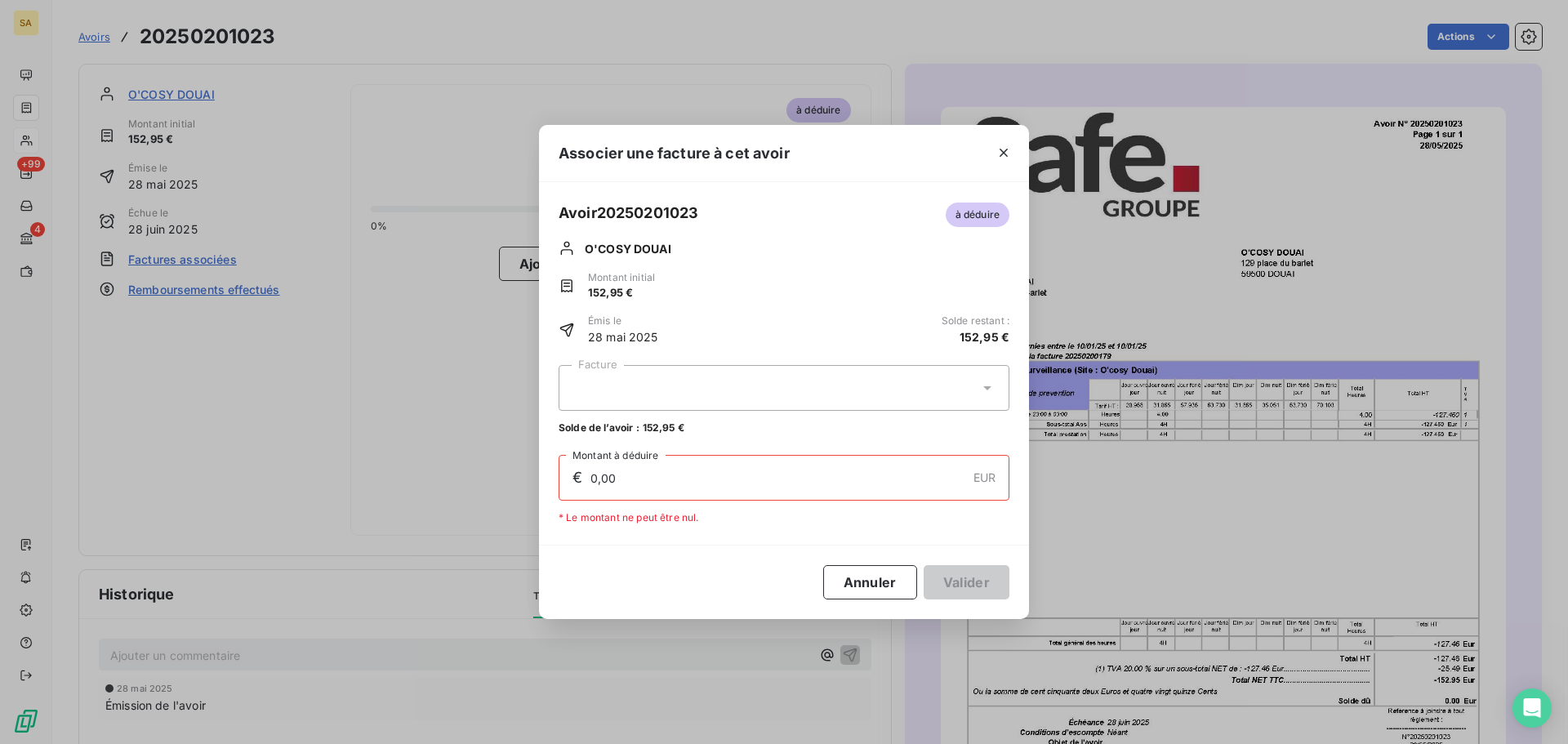
click at [974, 392] on div at bounding box center [784, 388] width 451 height 46
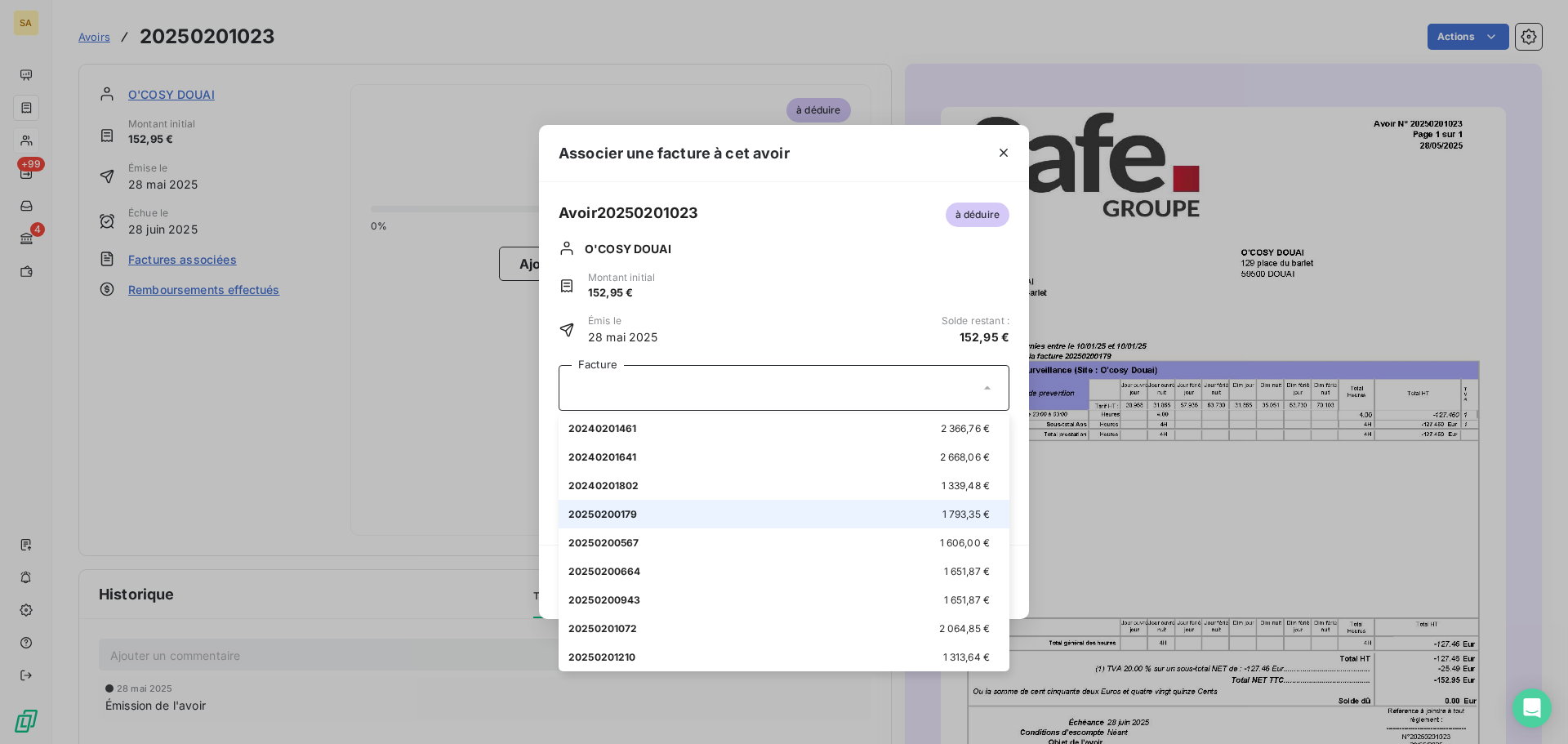
click at [820, 521] on div "20250200179 1 793,35 €" at bounding box center [784, 514] width 432 height 16
type input "152,95"
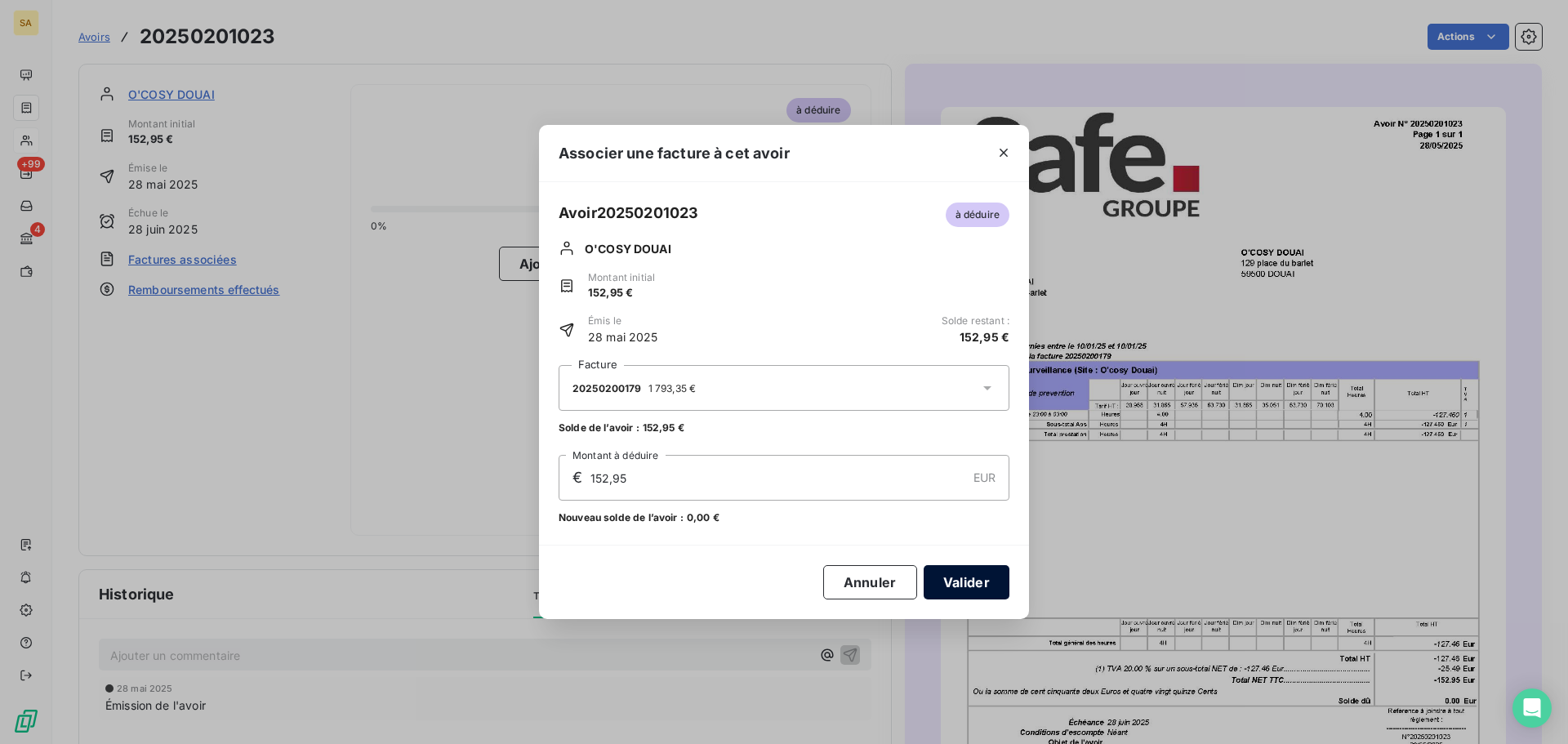
click at [954, 581] on button "Valider" at bounding box center [967, 582] width 86 height 34
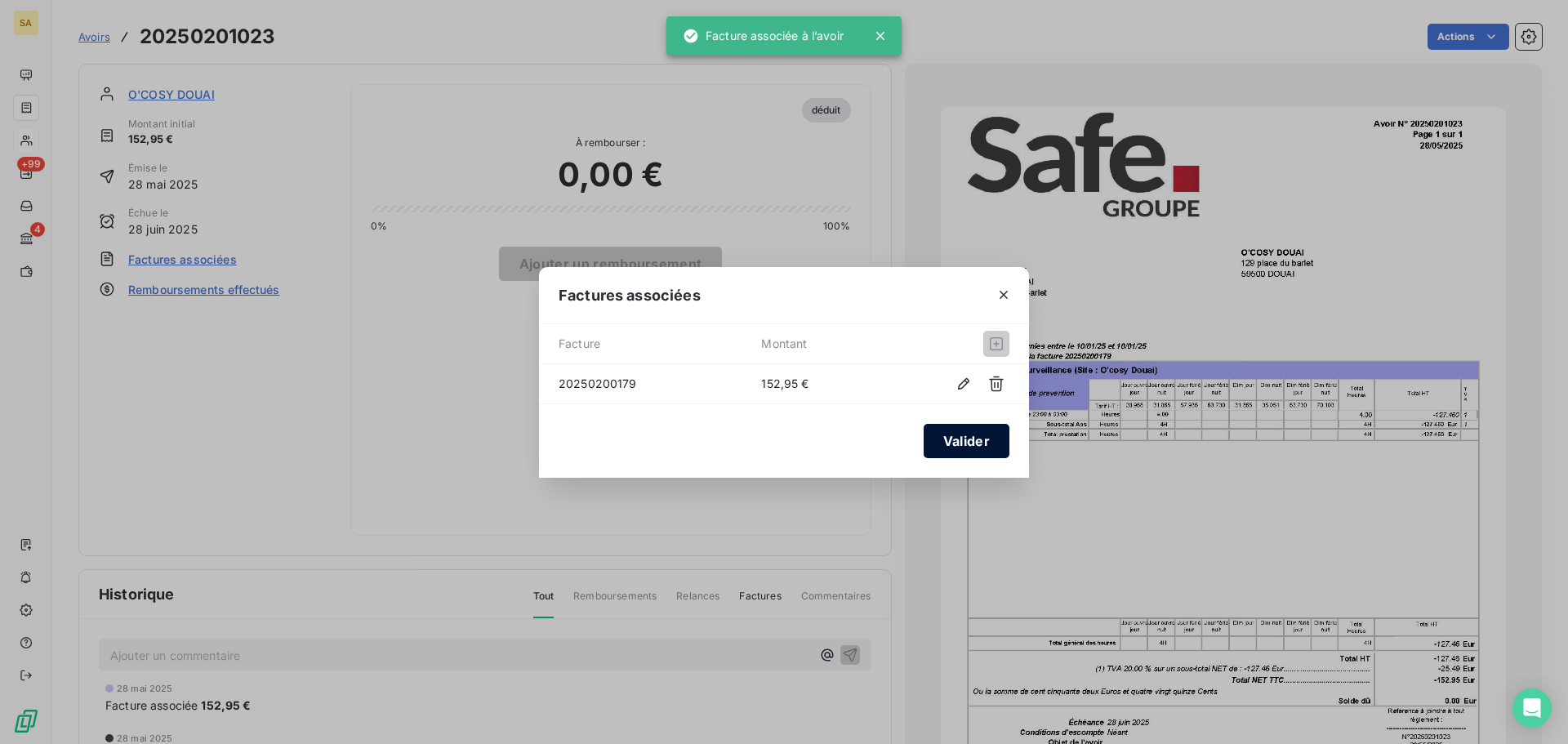
click at [962, 441] on button "Valider" at bounding box center [967, 440] width 86 height 34
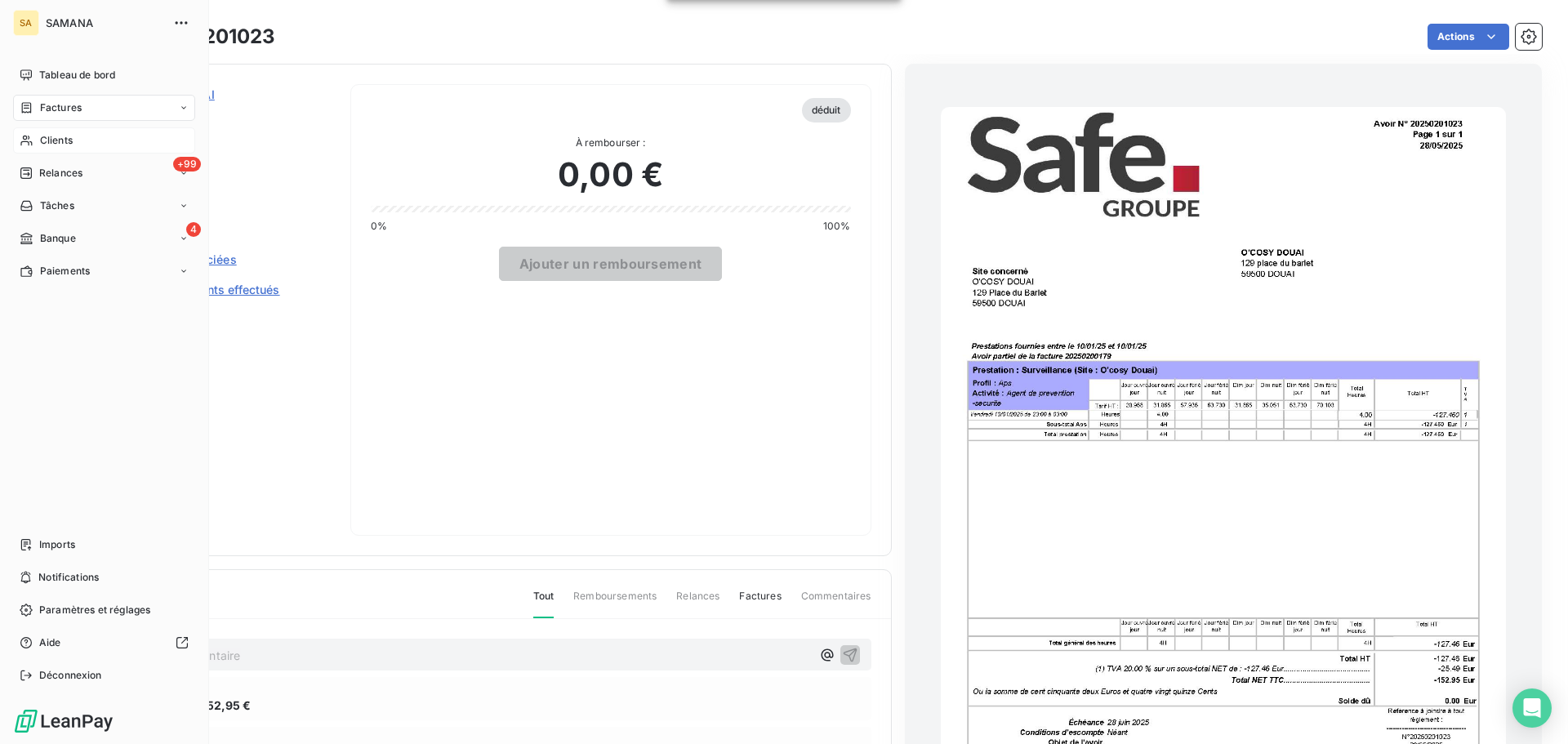
click at [50, 145] on span "Clients" at bounding box center [56, 140] width 32 height 15
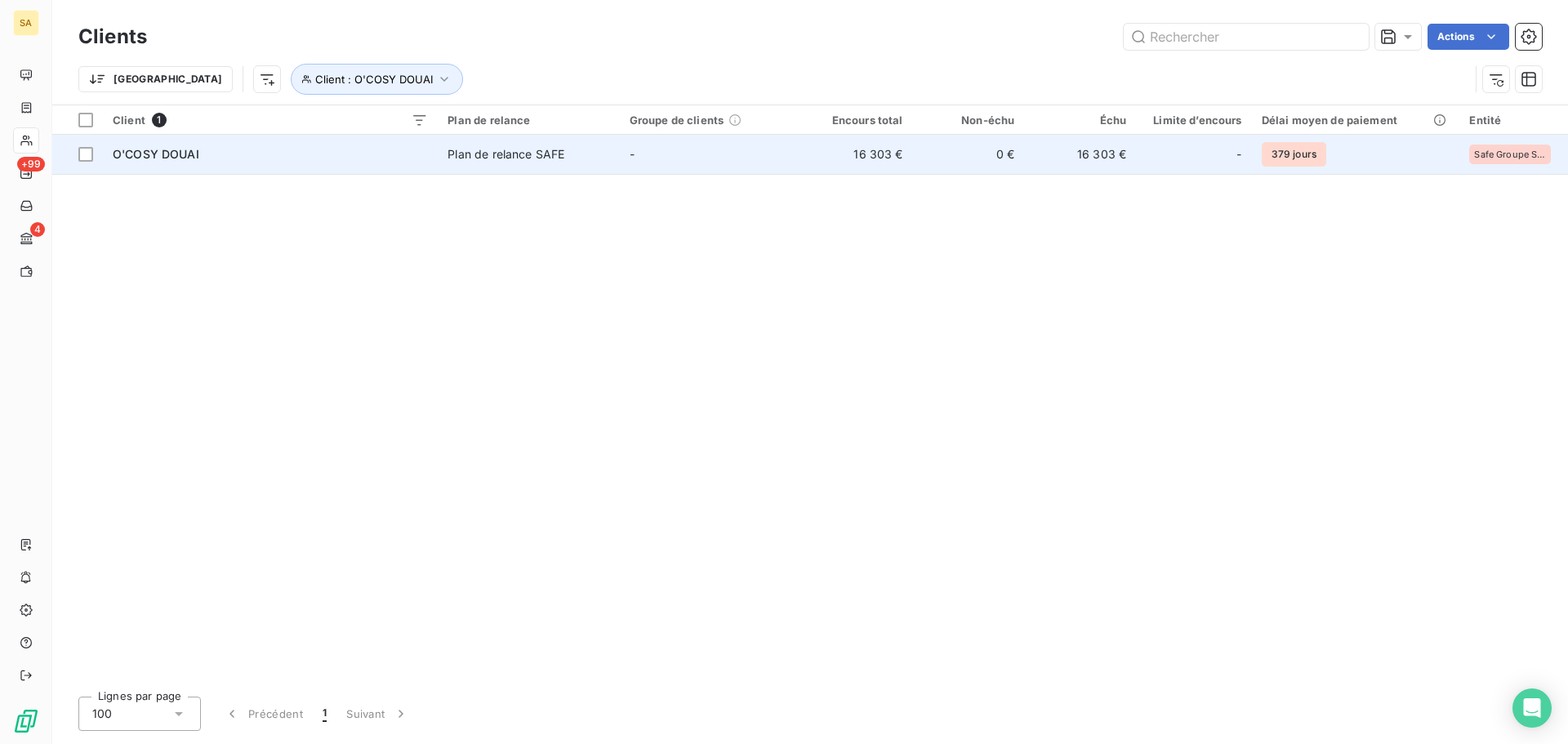
click at [167, 144] on td "O'COSY DOUAI" at bounding box center [269, 154] width 335 height 39
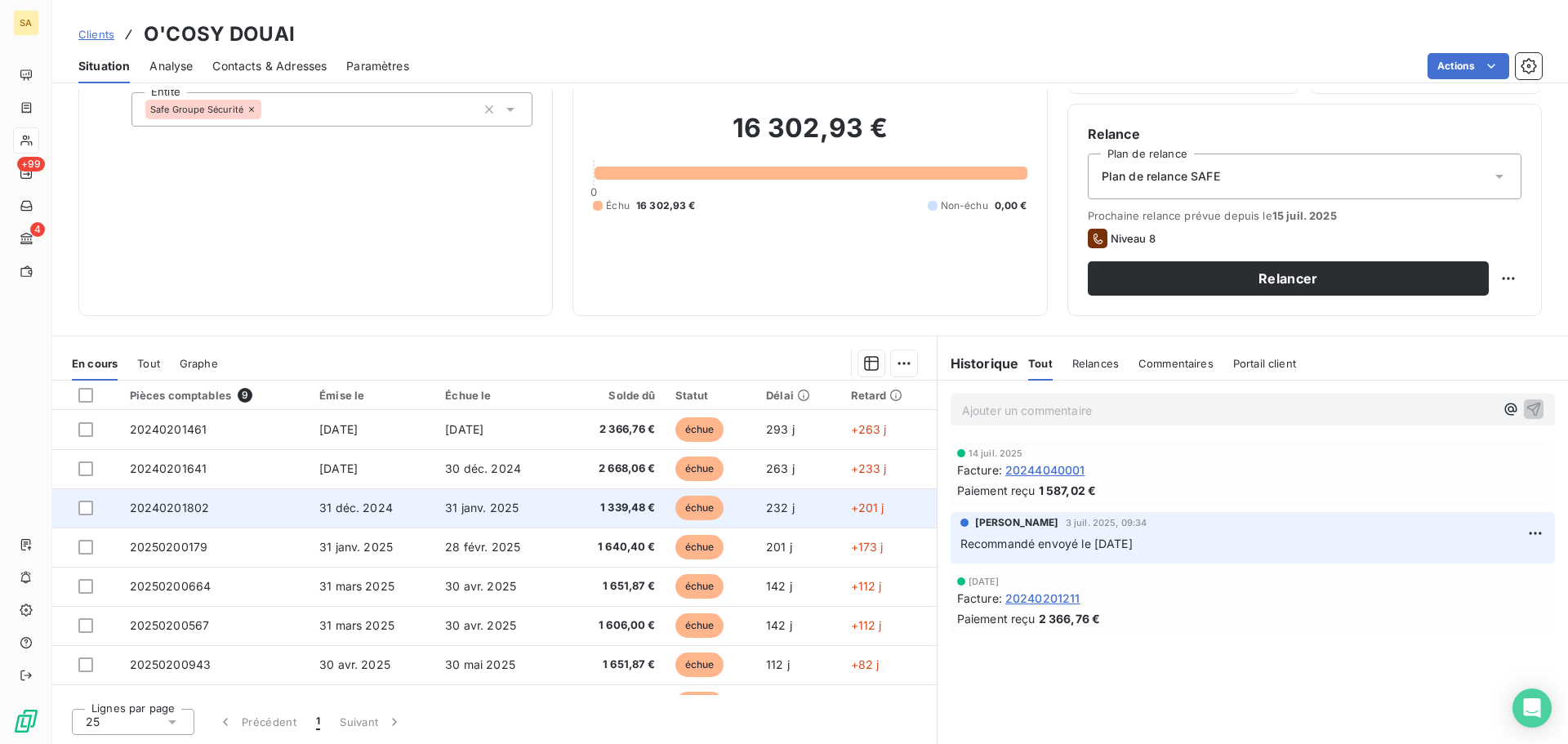
click at [534, 510] on td "31 janv. 2025" at bounding box center [499, 508] width 127 height 39
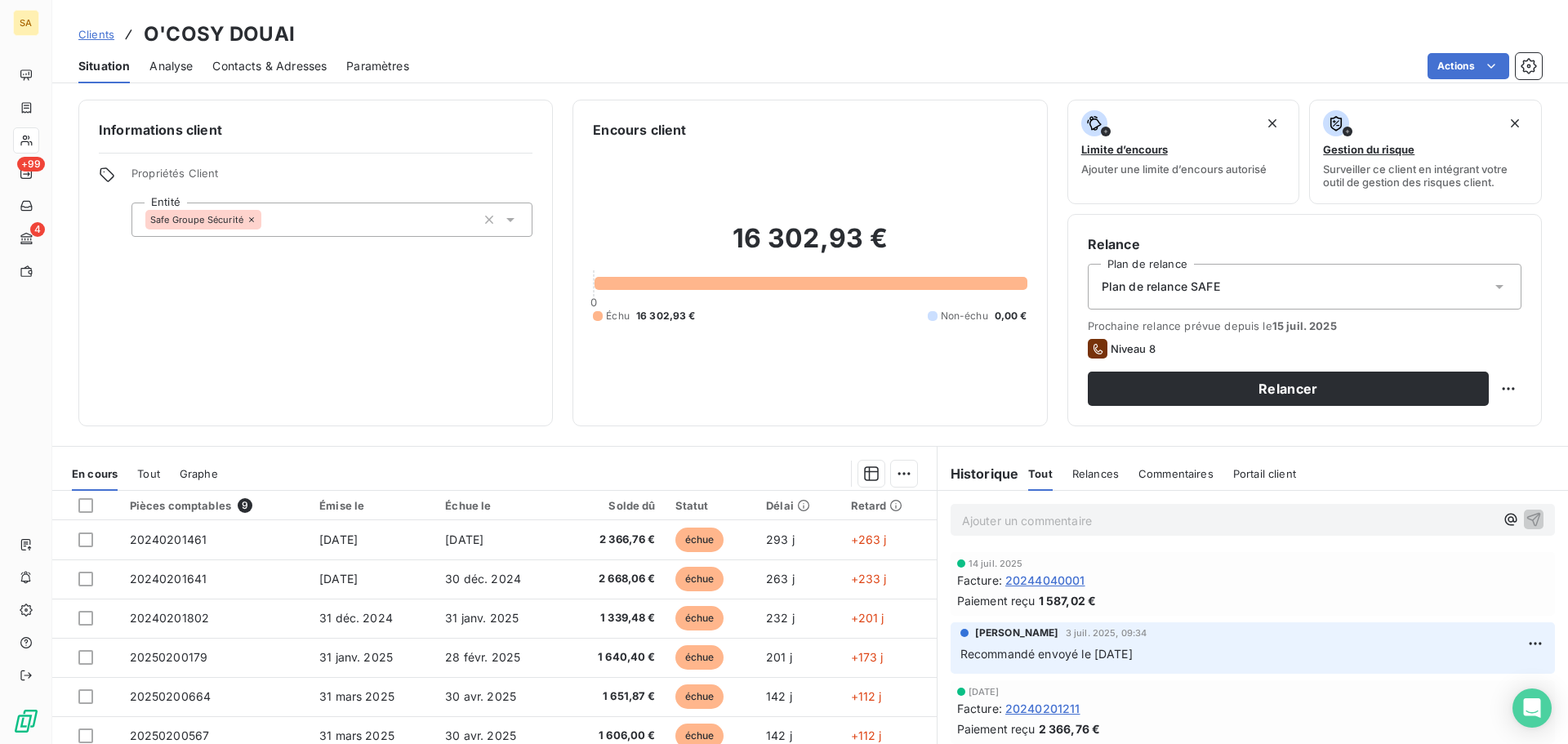
click at [184, 505] on div "Pièces comptables 9" at bounding box center [215, 505] width 171 height 15
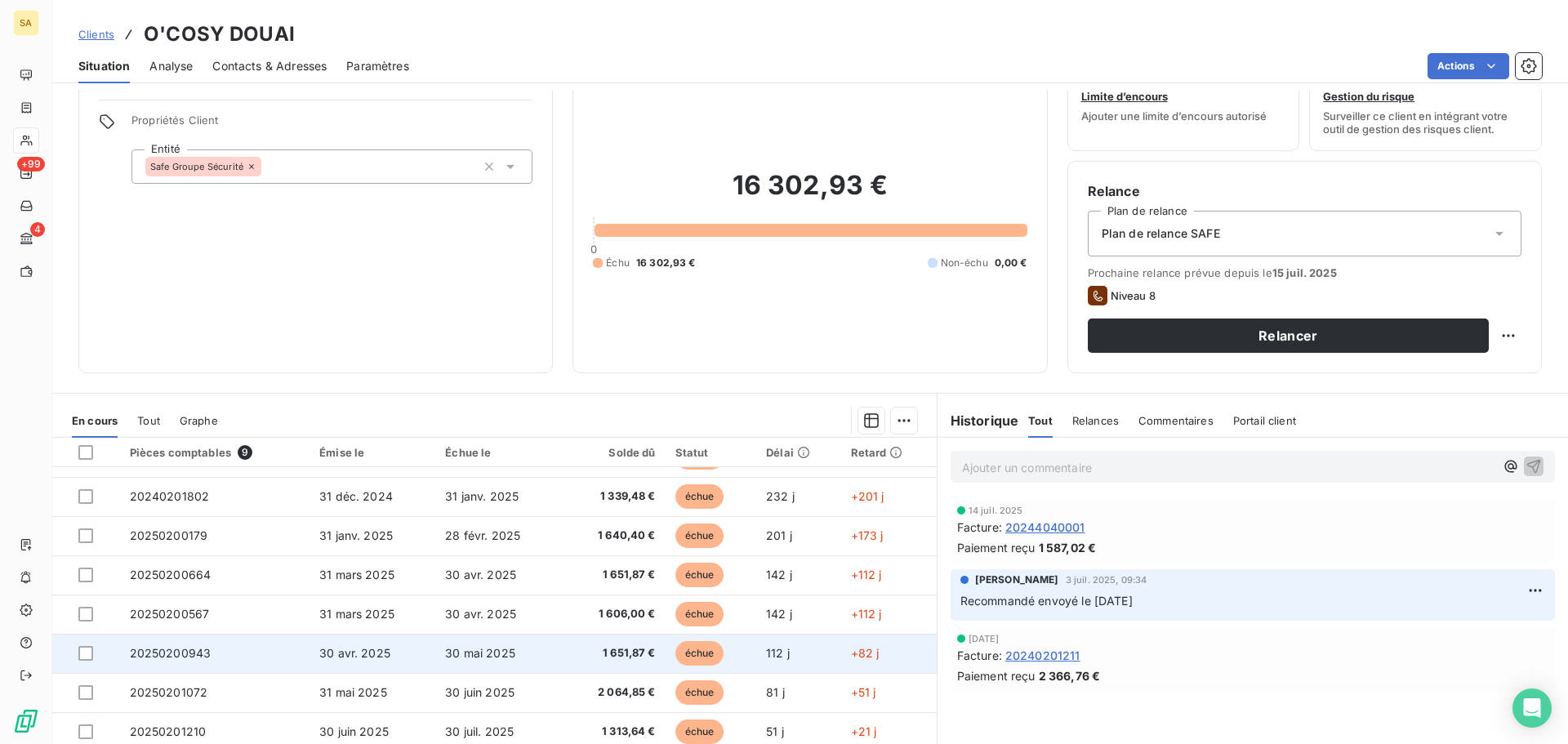
scroll to position [82, 0]
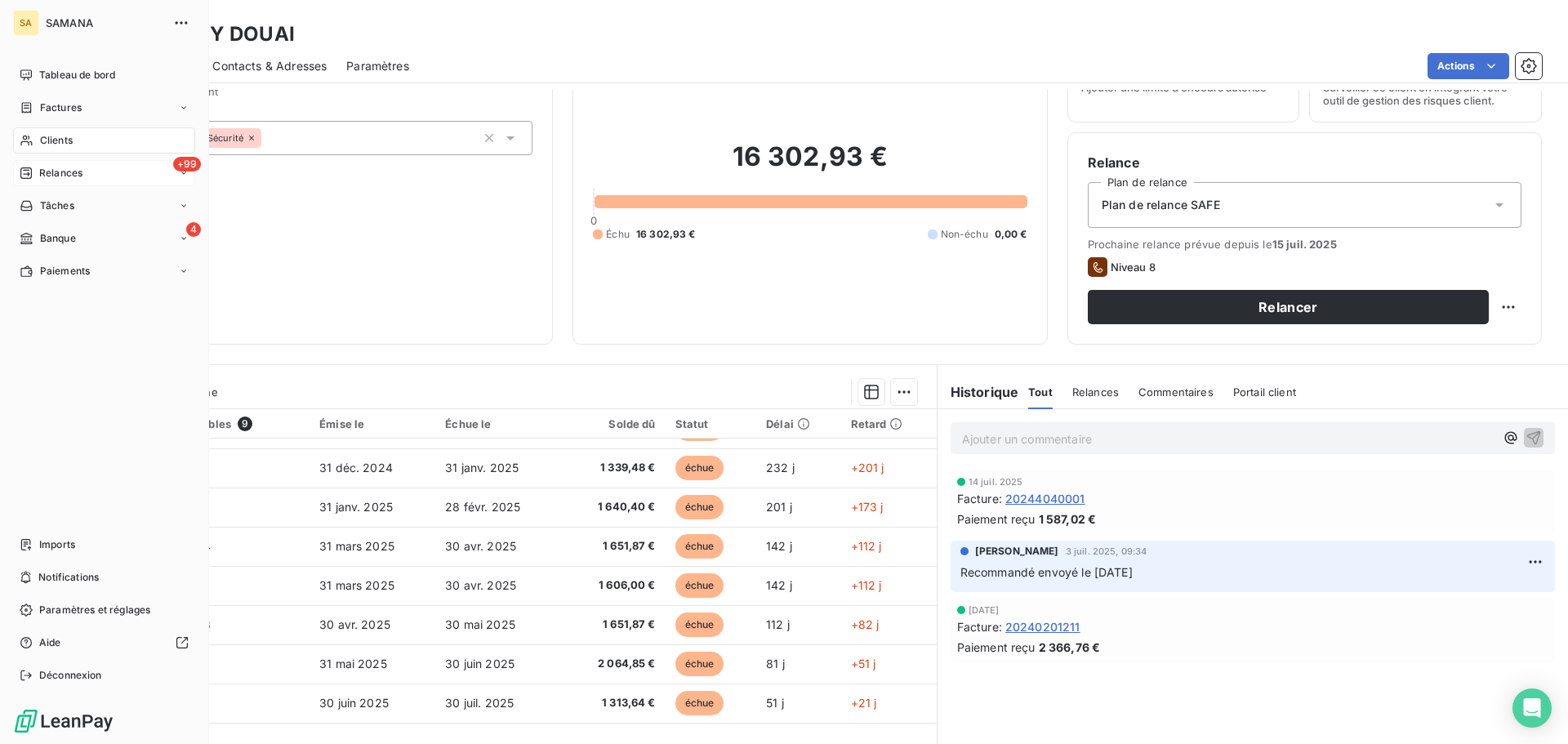
click at [70, 168] on span "Relances" at bounding box center [61, 173] width 43 height 15
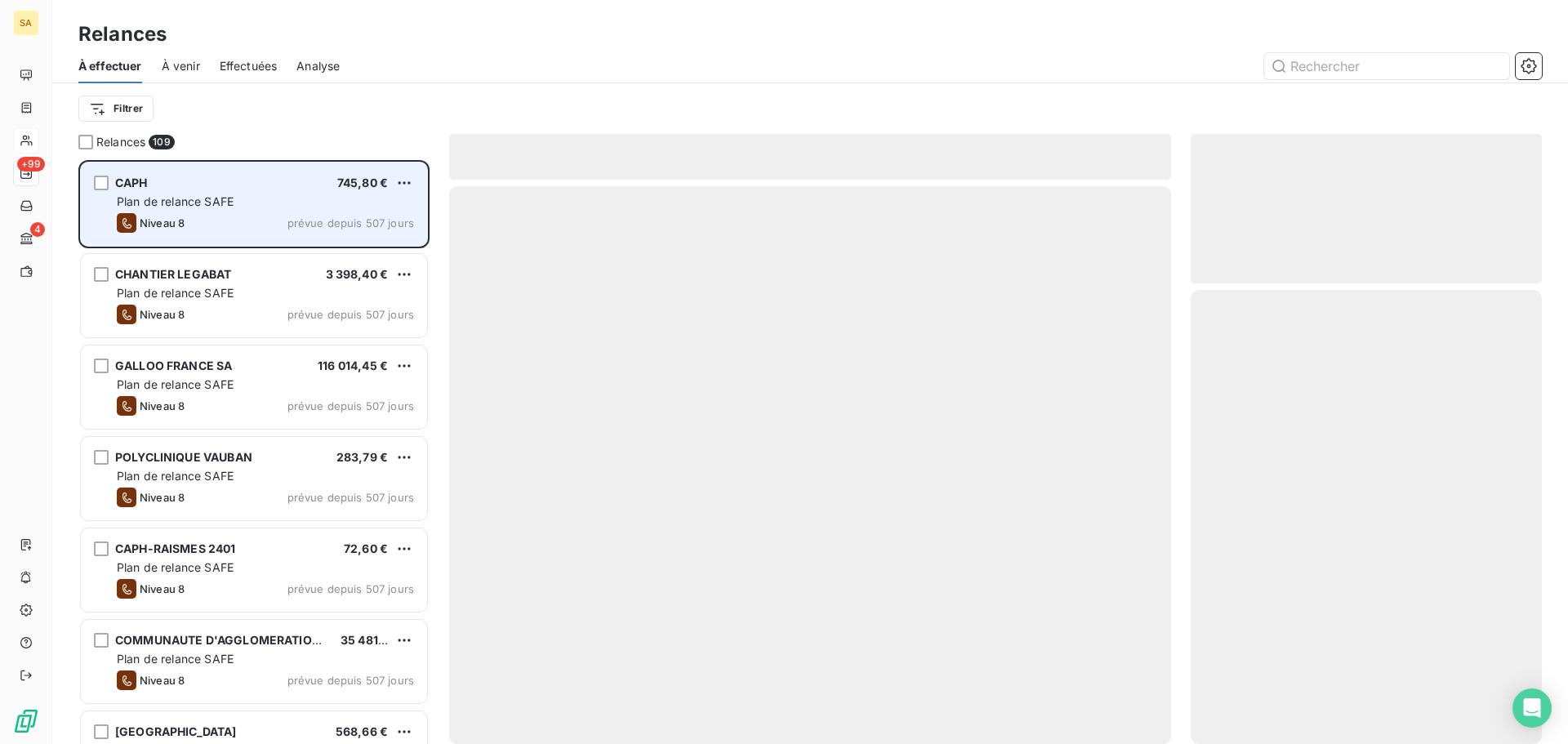
scroll to position [571, 339]
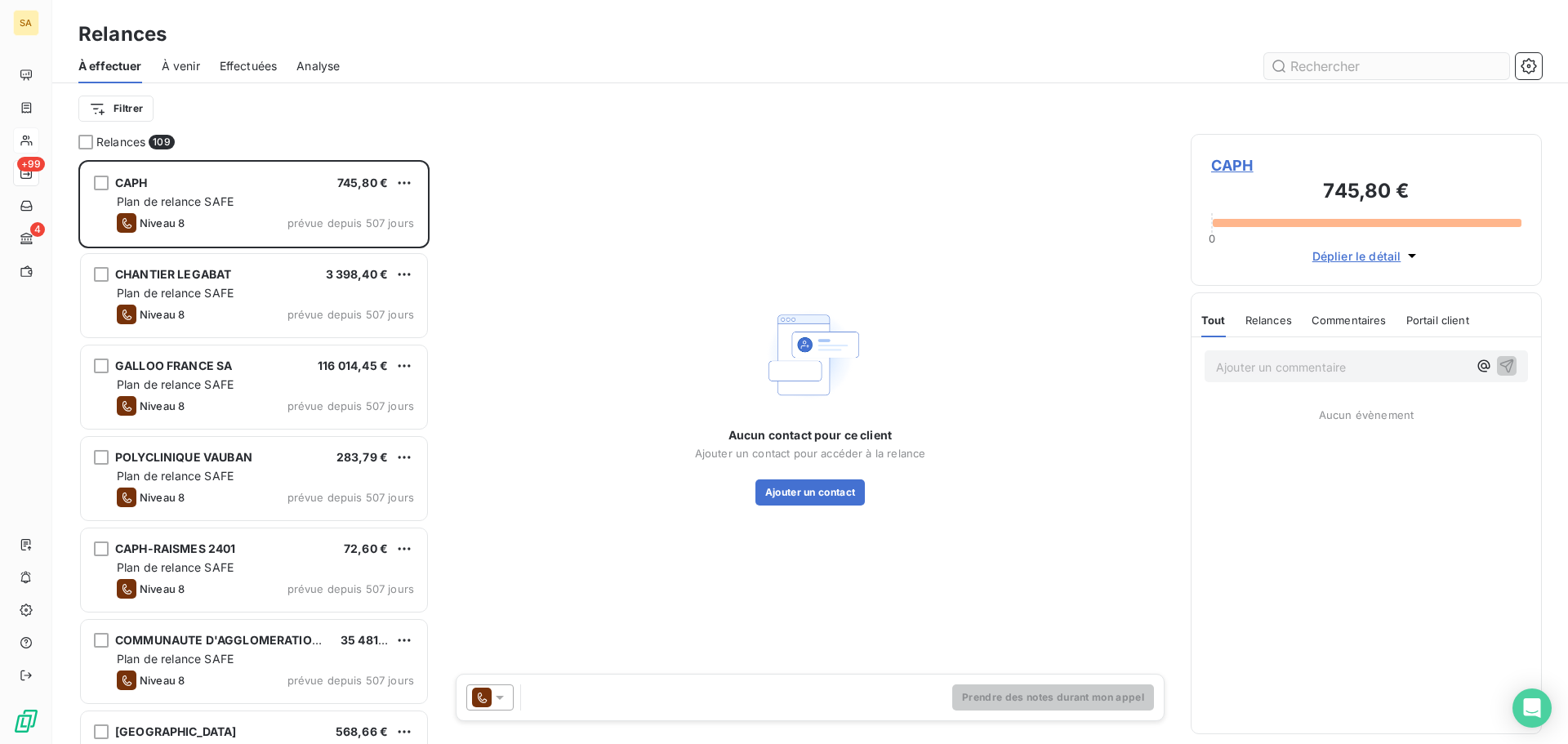
click at [1359, 68] on input "text" at bounding box center [1386, 65] width 245 height 26
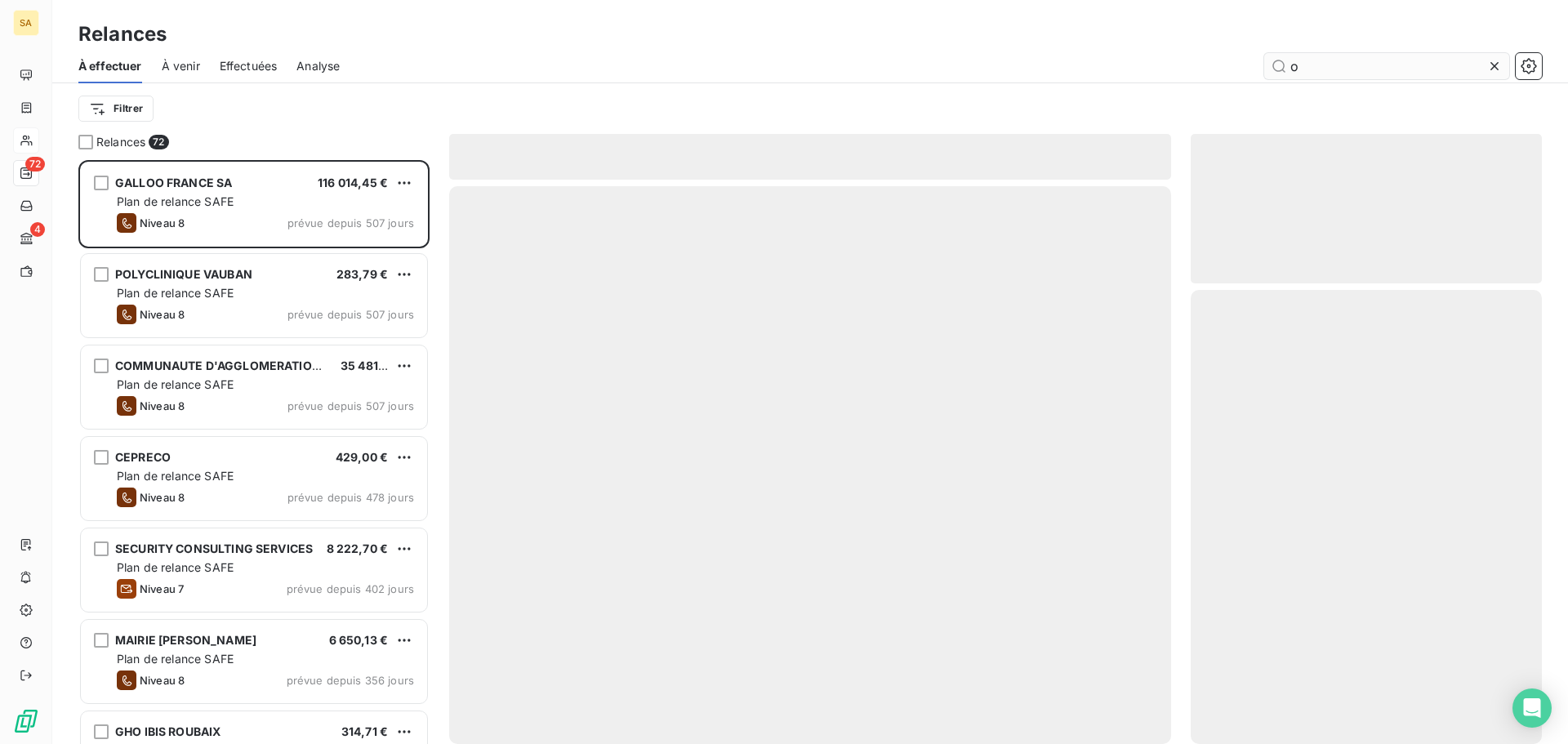
scroll to position [571, 339]
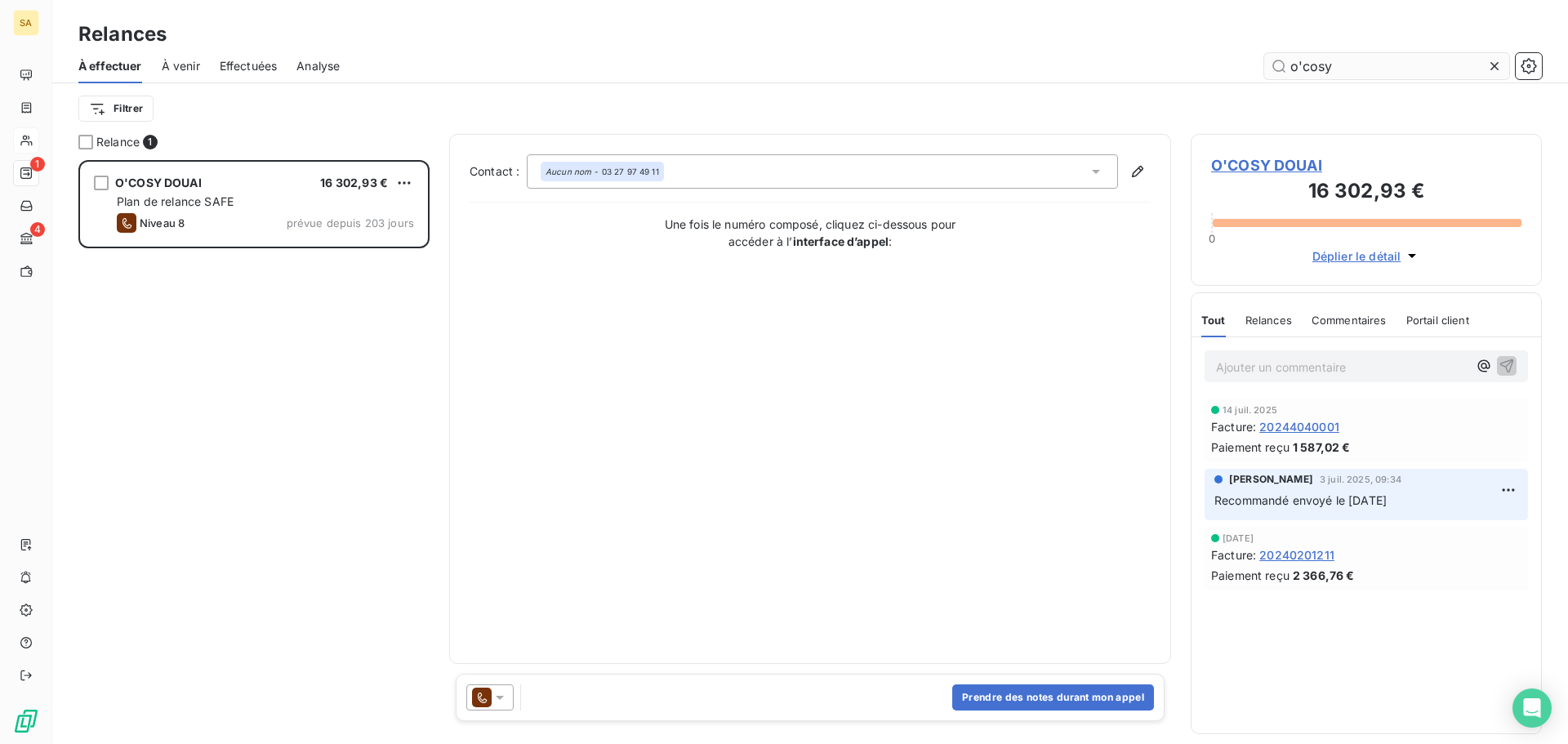
scroll to position [571, 339]
type input "o'cosy"
click at [504, 700] on icon at bounding box center [499, 697] width 17 height 17
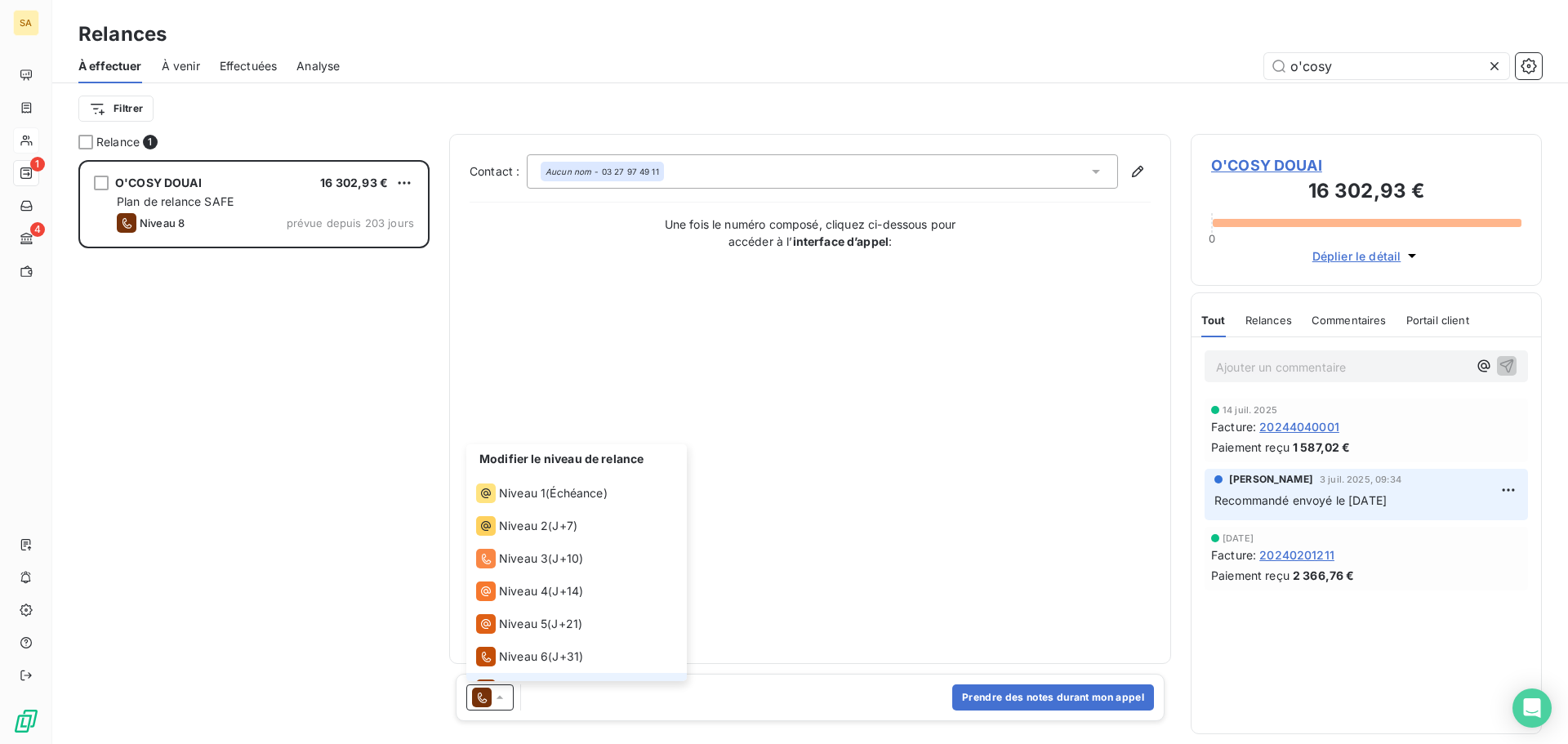
scroll to position [58, 0]
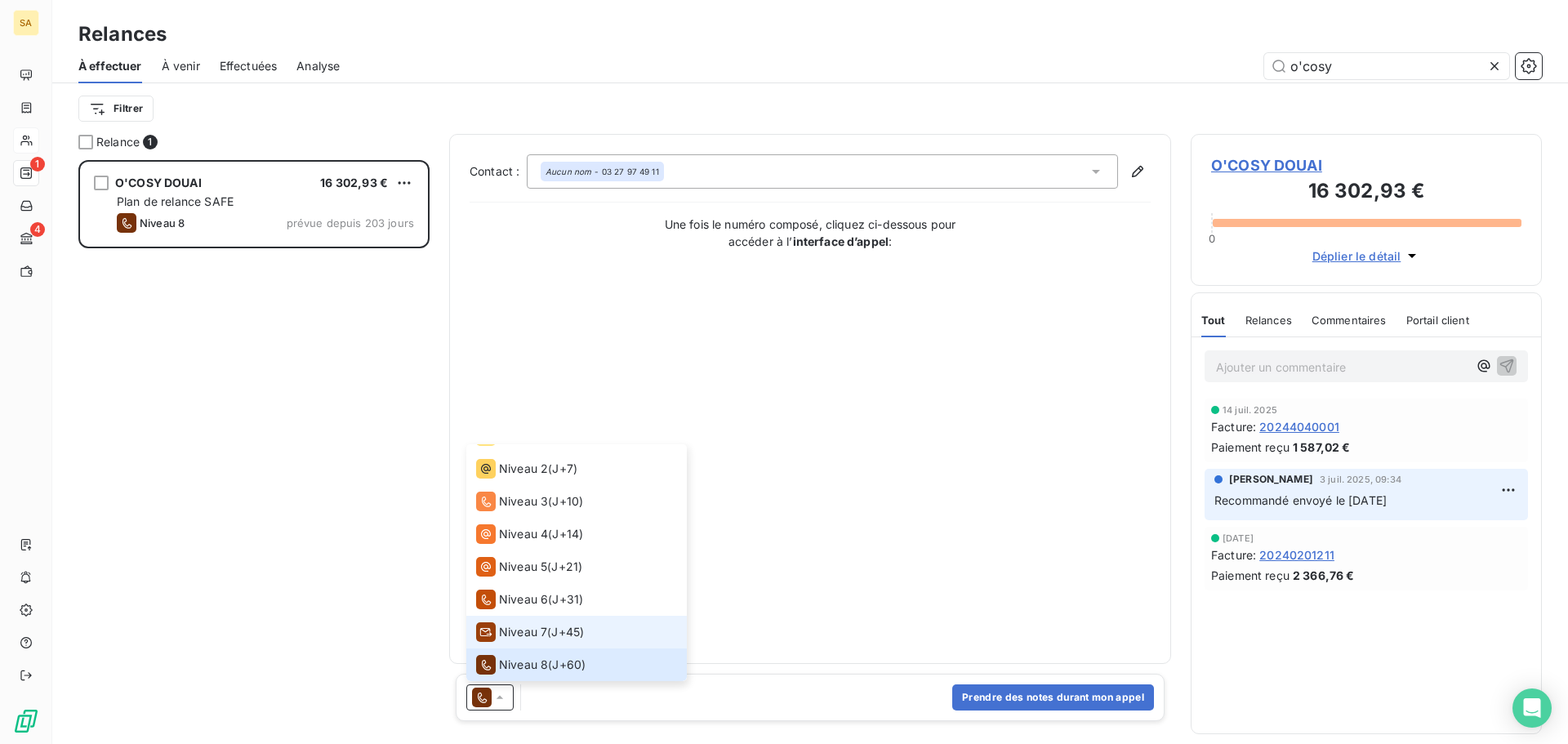
click at [505, 634] on span "Niveau 7" at bounding box center [522, 632] width 48 height 17
